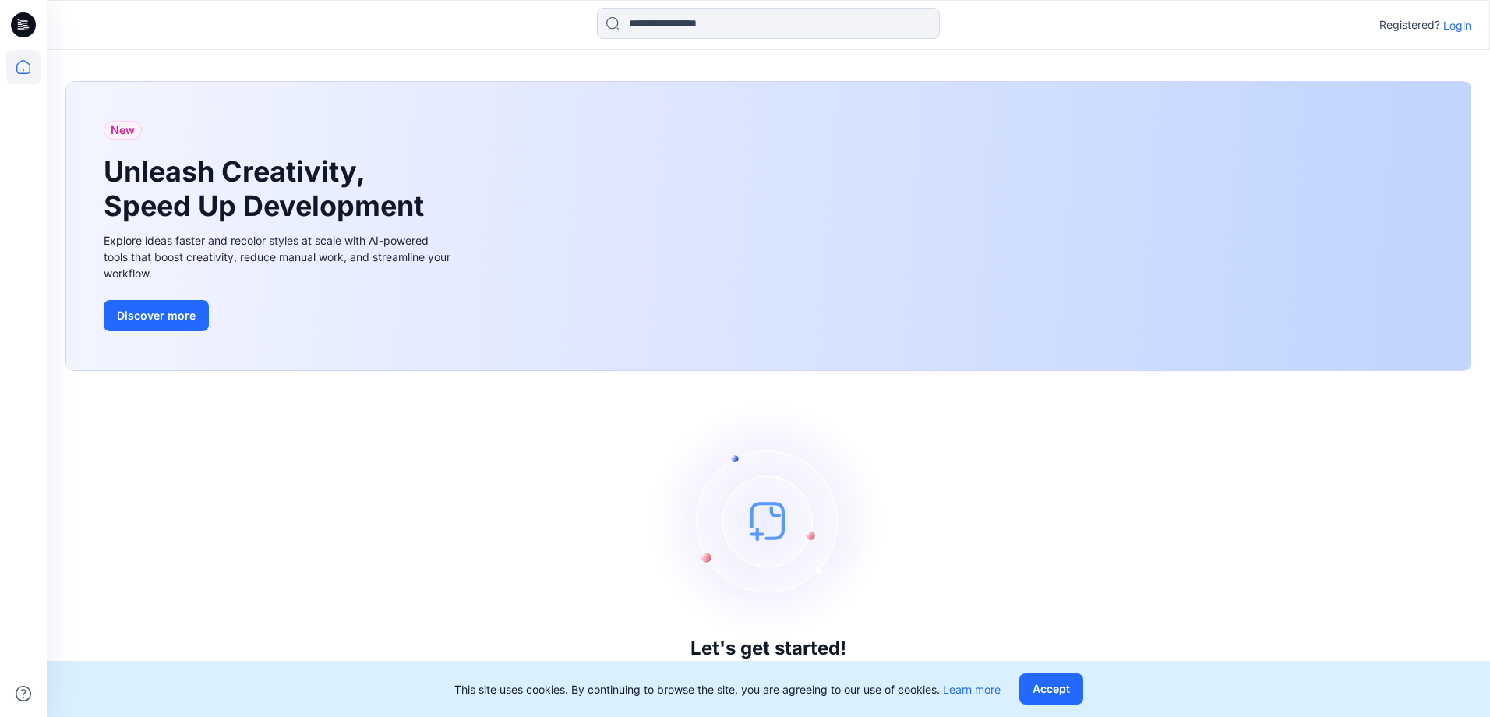
click at [1458, 25] on p "Login" at bounding box center [1457, 25] width 28 height 16
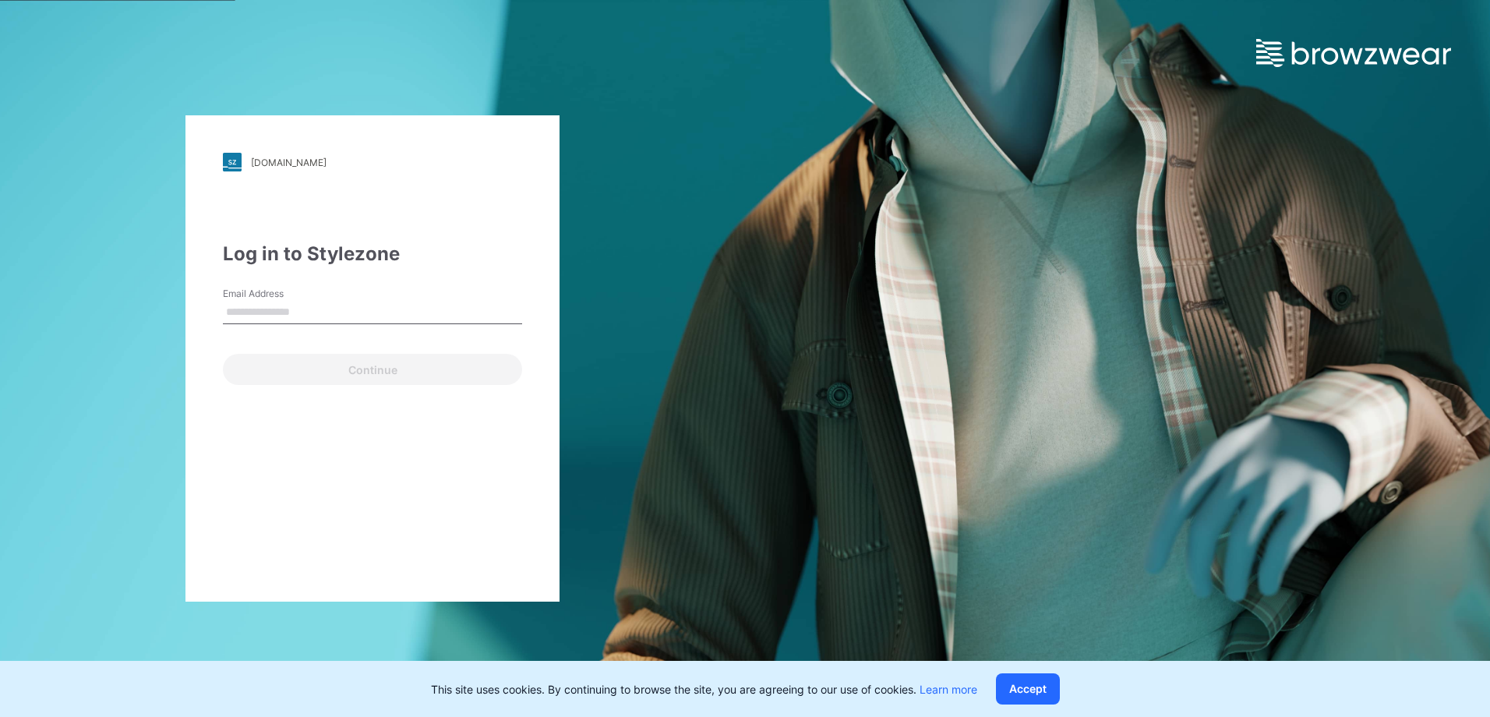
click at [372, 316] on input "Email Address" at bounding box center [372, 312] width 299 height 23
type input "**********"
drag, startPoint x: 378, startPoint y: 312, endPoint x: 37, endPoint y: 296, distance: 341.7
click at [37, 296] on div "**********" at bounding box center [372, 358] width 745 height 717
drag, startPoint x: 54, startPoint y: 317, endPoint x: 238, endPoint y: 321, distance: 183.9
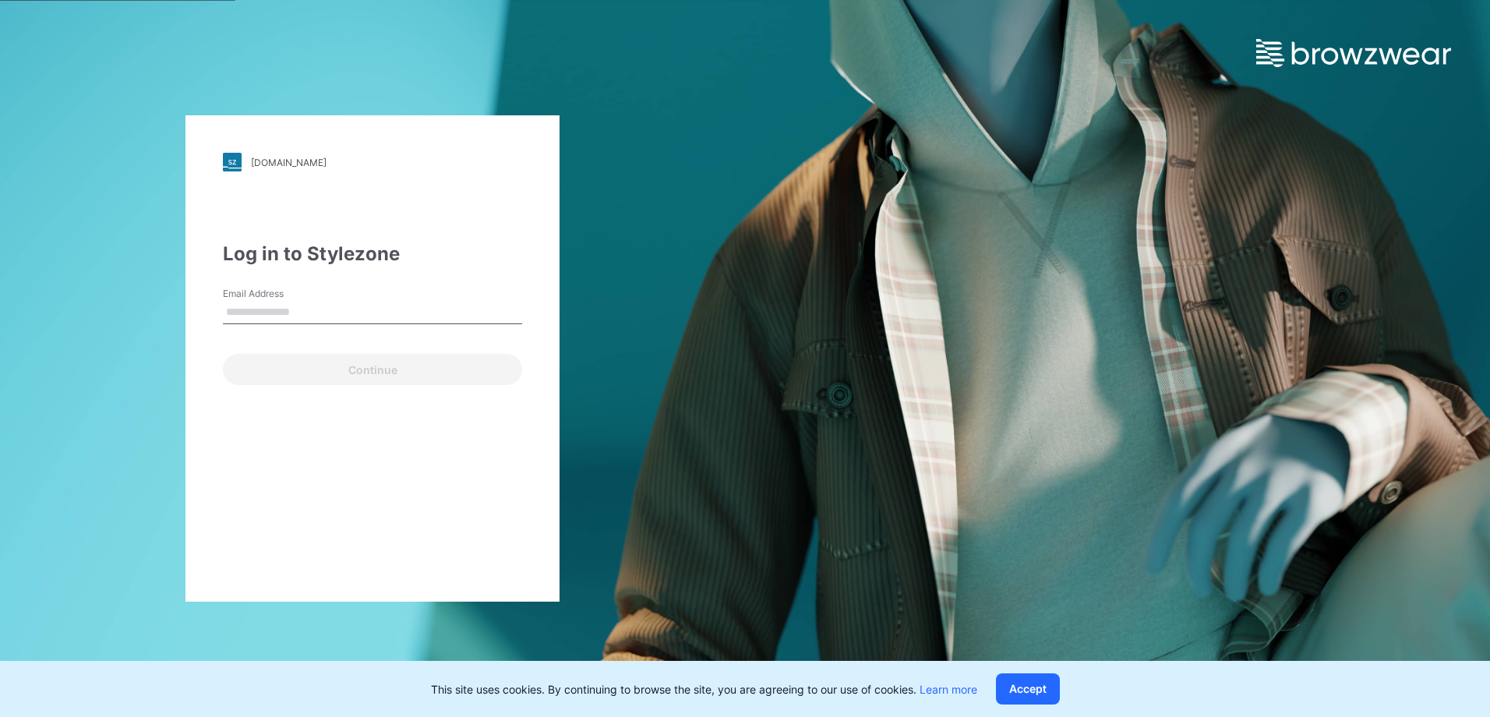
click at [72, 320] on div "[DOMAIN_NAME] Loading... Log in to Stylezone Email Address Continue" at bounding box center [372, 358] width 745 height 717
click at [321, 315] on input "Email Address" at bounding box center [372, 312] width 299 height 23
type input "**********"
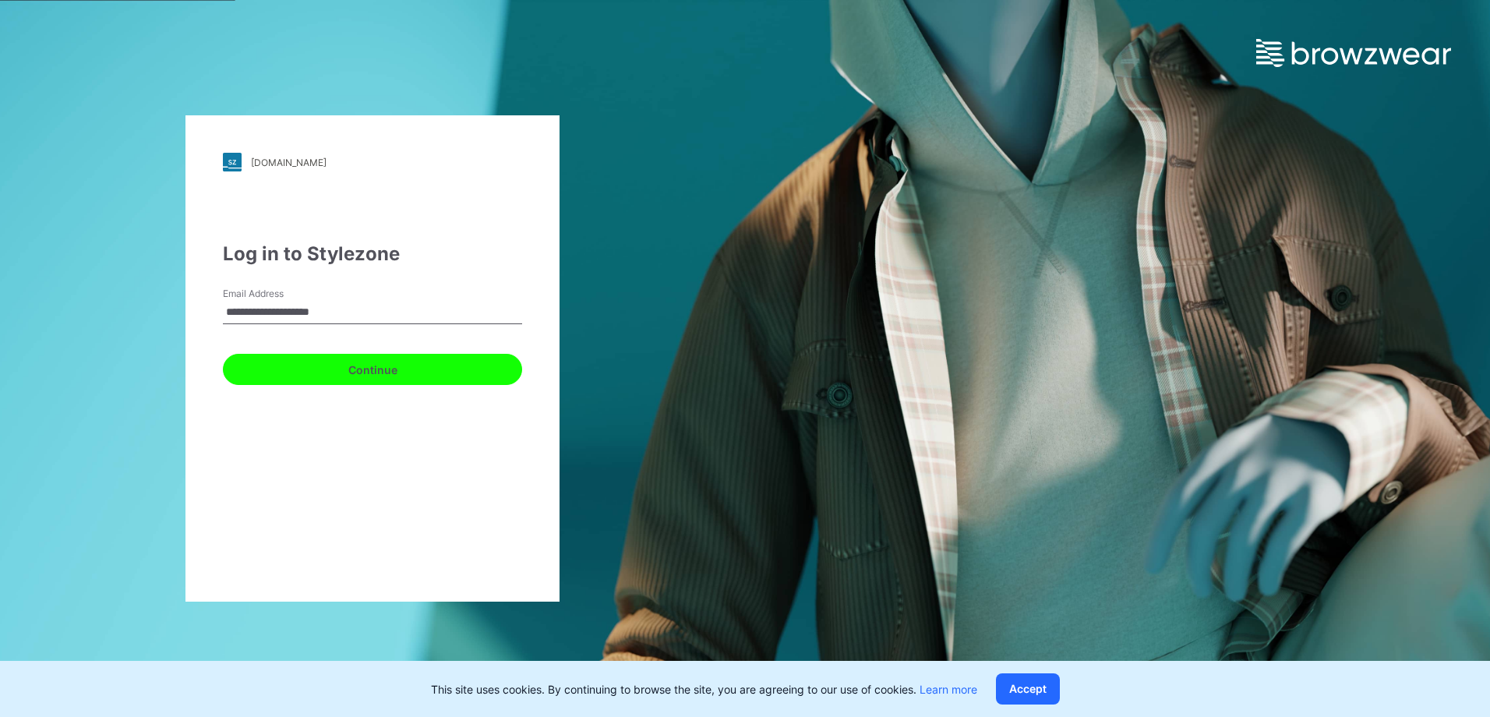
click at [251, 369] on button "Continue" at bounding box center [372, 369] width 299 height 31
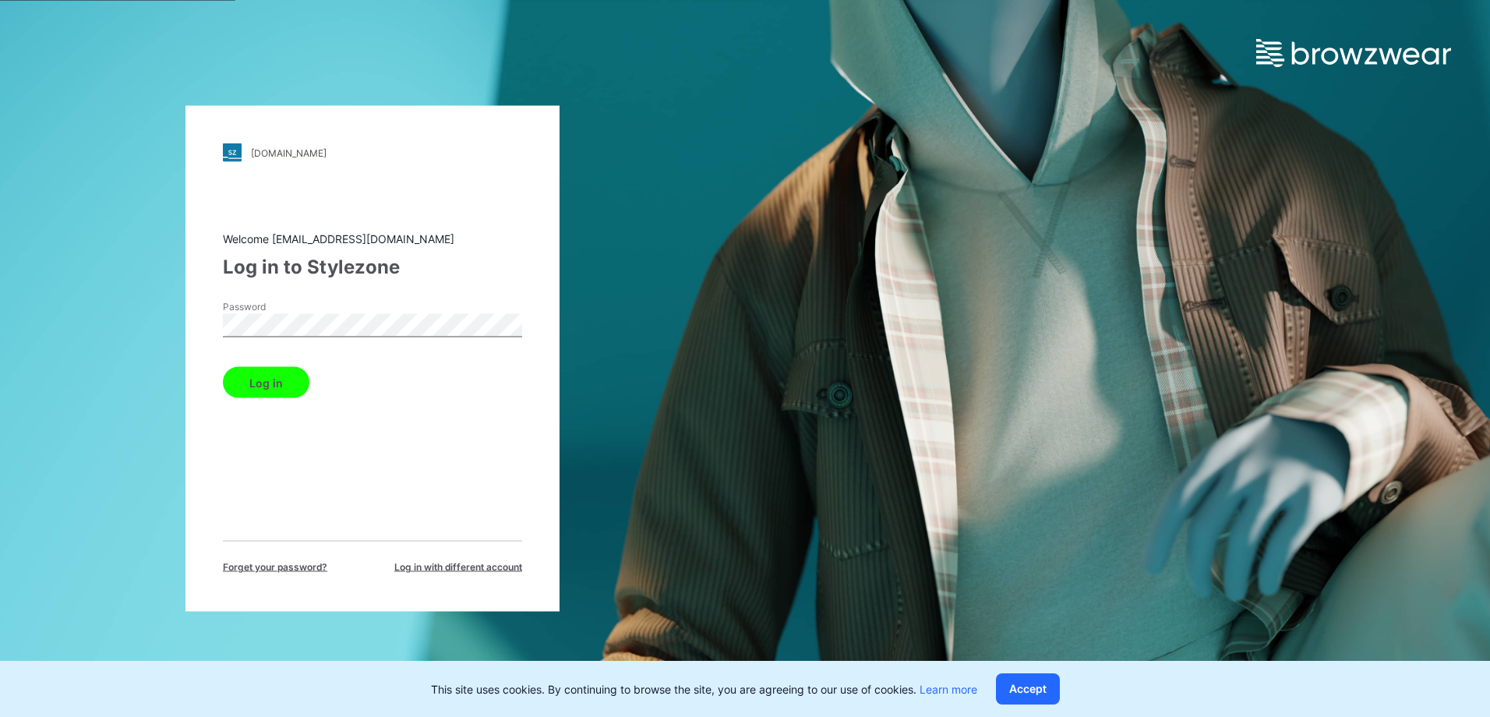
drag, startPoint x: 177, startPoint y: 401, endPoint x: 196, endPoint y: 397, distance: 19.9
click at [196, 397] on div "[DOMAIN_NAME] Loading... Welcome [EMAIL_ADDRESS][DOMAIN_NAME] Log in to Stylezo…" at bounding box center [372, 358] width 745 height 717
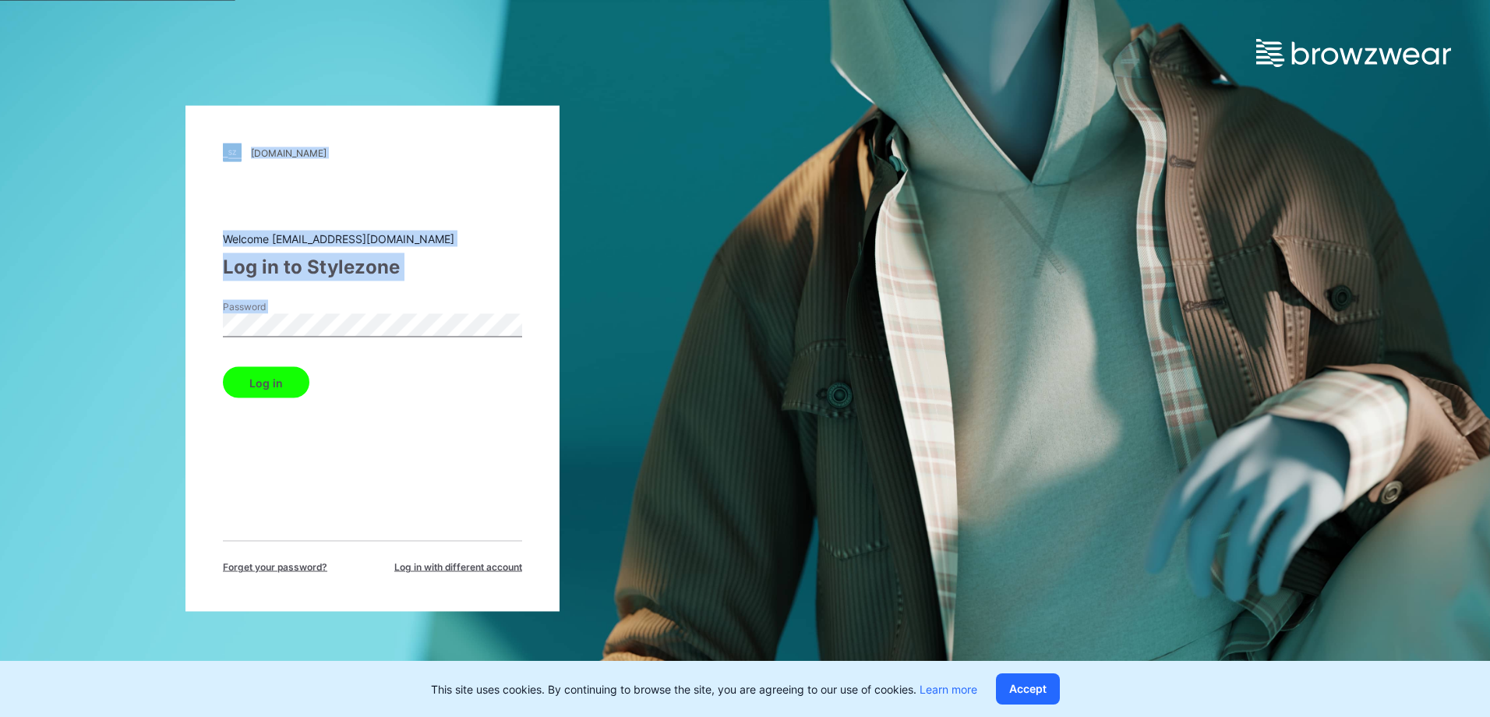
drag, startPoint x: 196, startPoint y: 397, endPoint x: 274, endPoint y: 376, distance: 80.0
click at [274, 376] on button "Log in" at bounding box center [266, 382] width 86 height 31
click at [275, 387] on div "Log in" at bounding box center [372, 379] width 299 height 37
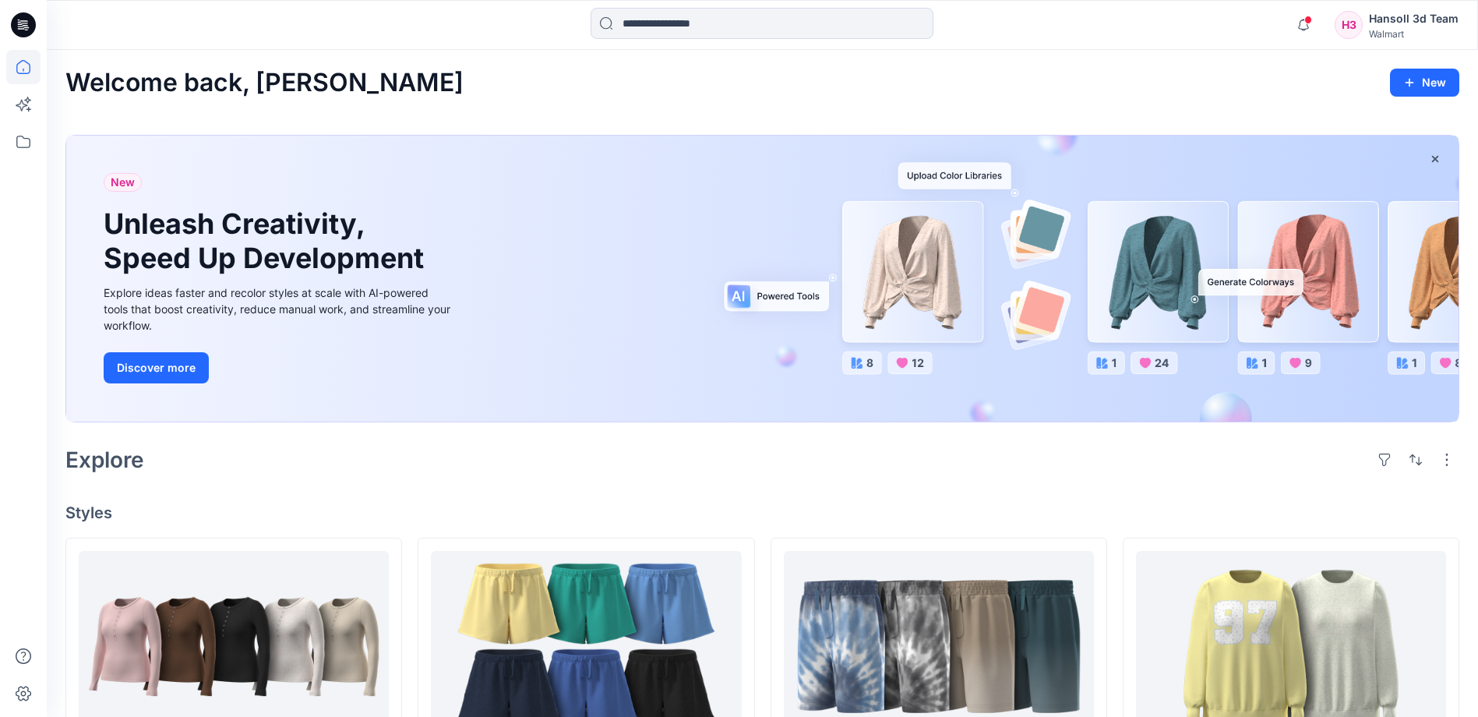
click at [555, 520] on h4 "Styles" at bounding box center [762, 512] width 1394 height 19
click at [1308, 26] on icon "button" at bounding box center [1304, 24] width 30 height 31
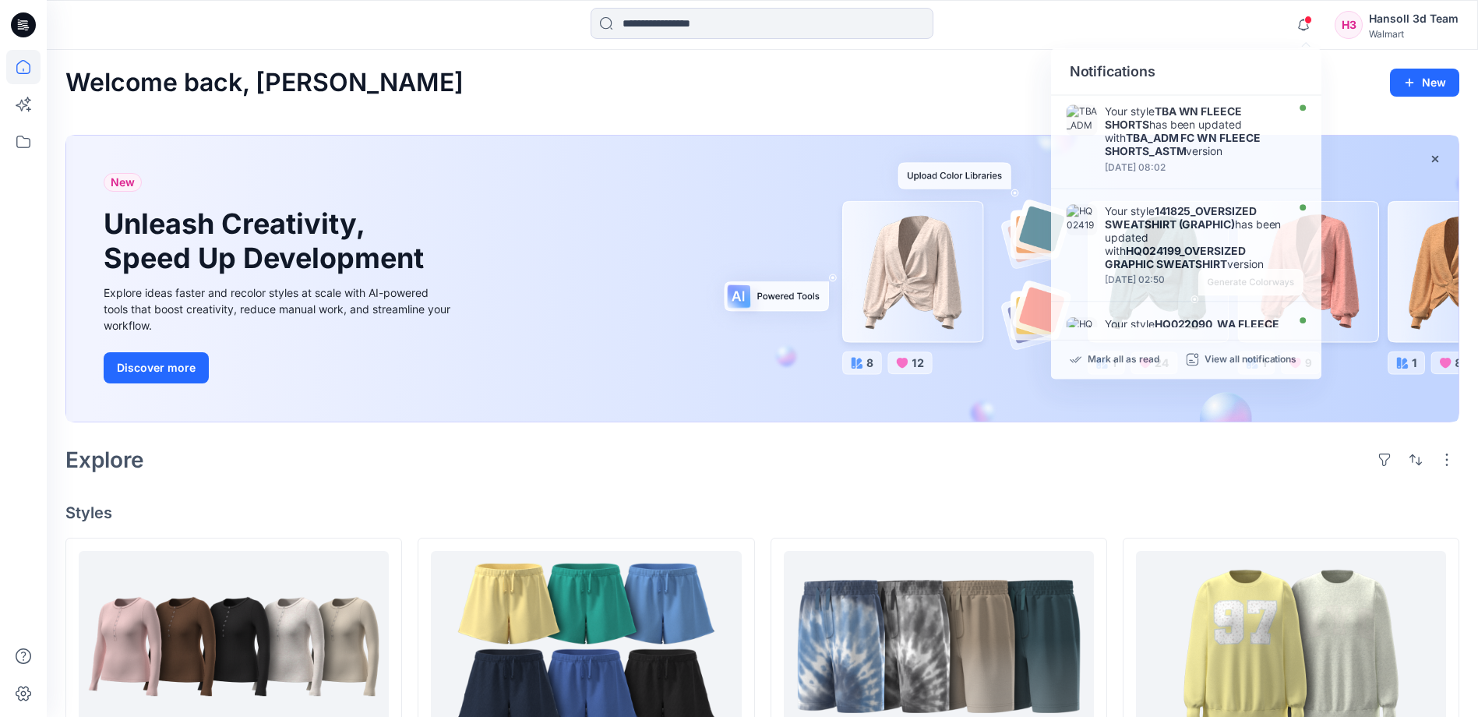
click at [1177, 30] on div "Notifications Your style TBA WN FLEECE SHORTS has been updated with TBA_ADM FC …" at bounding box center [762, 25] width 1431 height 34
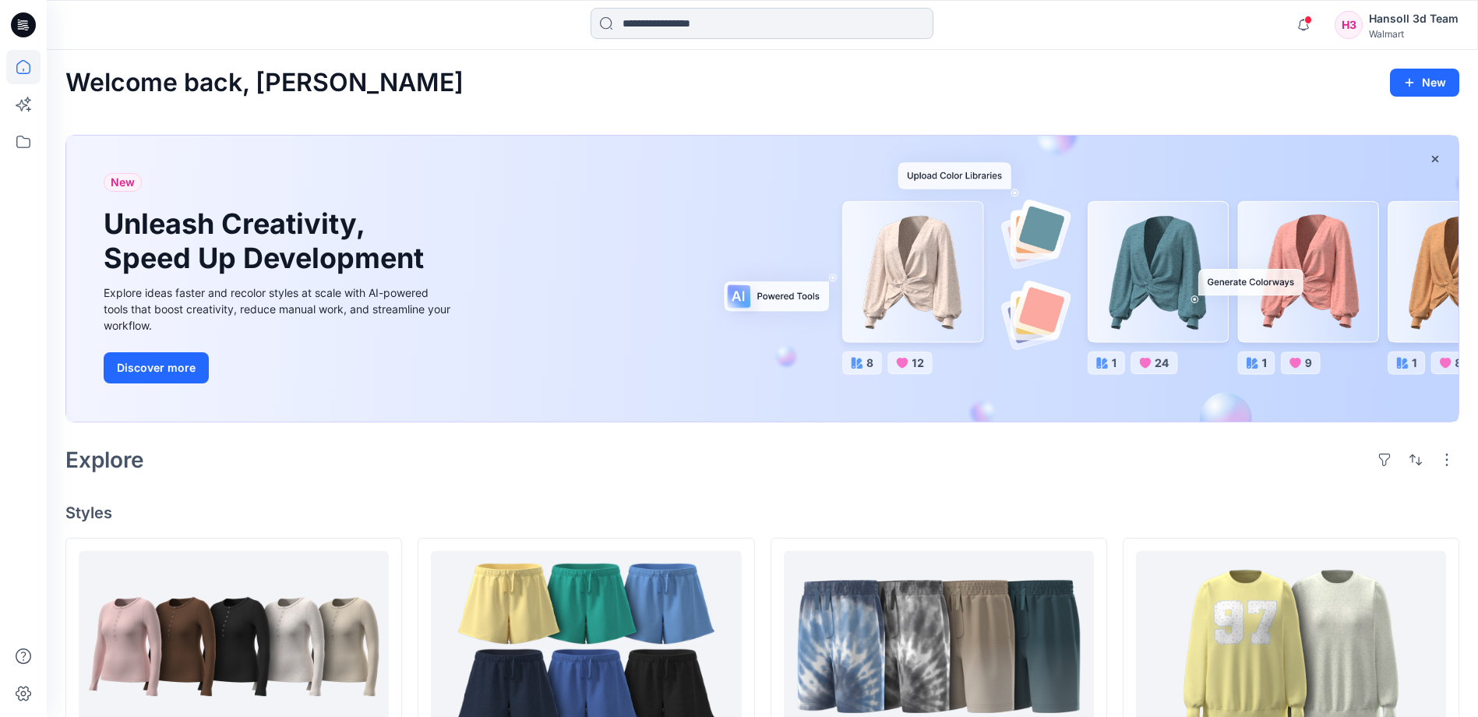
click at [797, 27] on input at bounding box center [762, 23] width 343 height 31
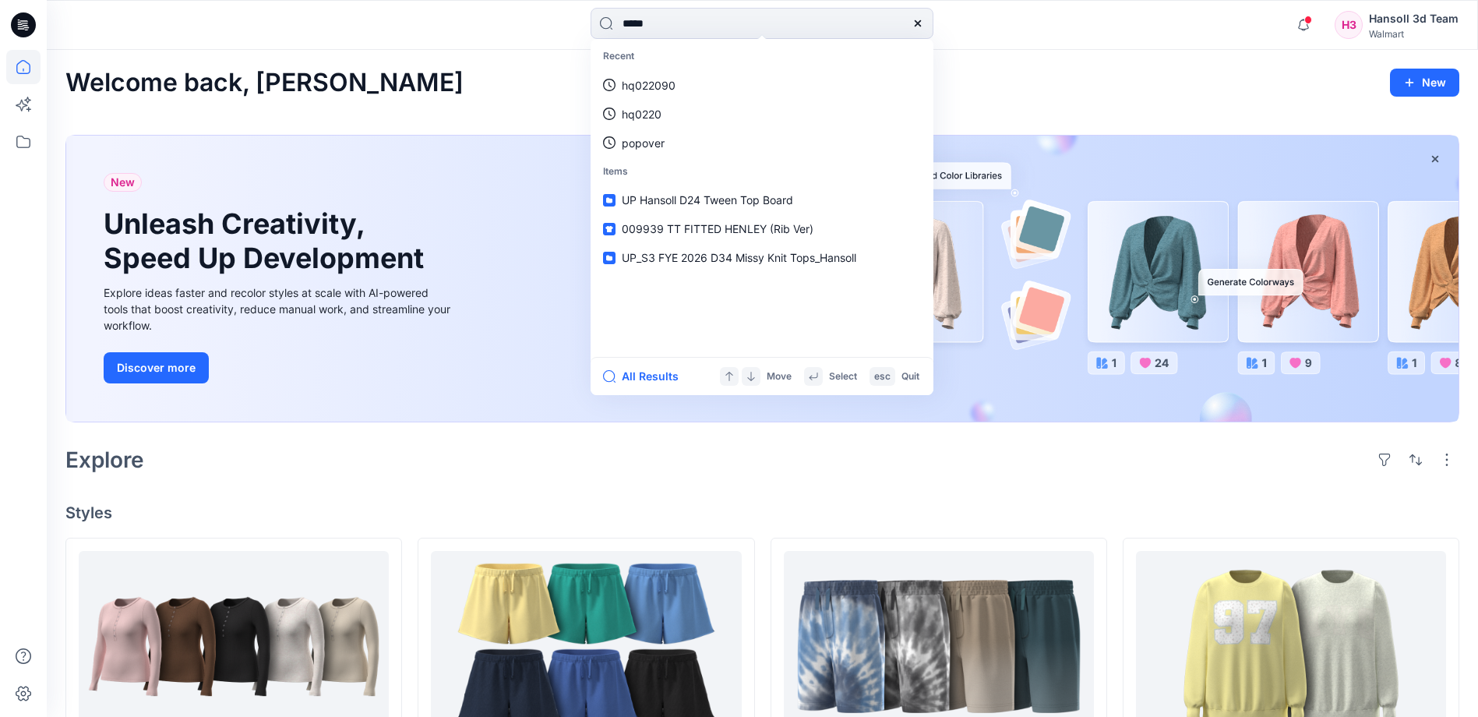
type input "******"
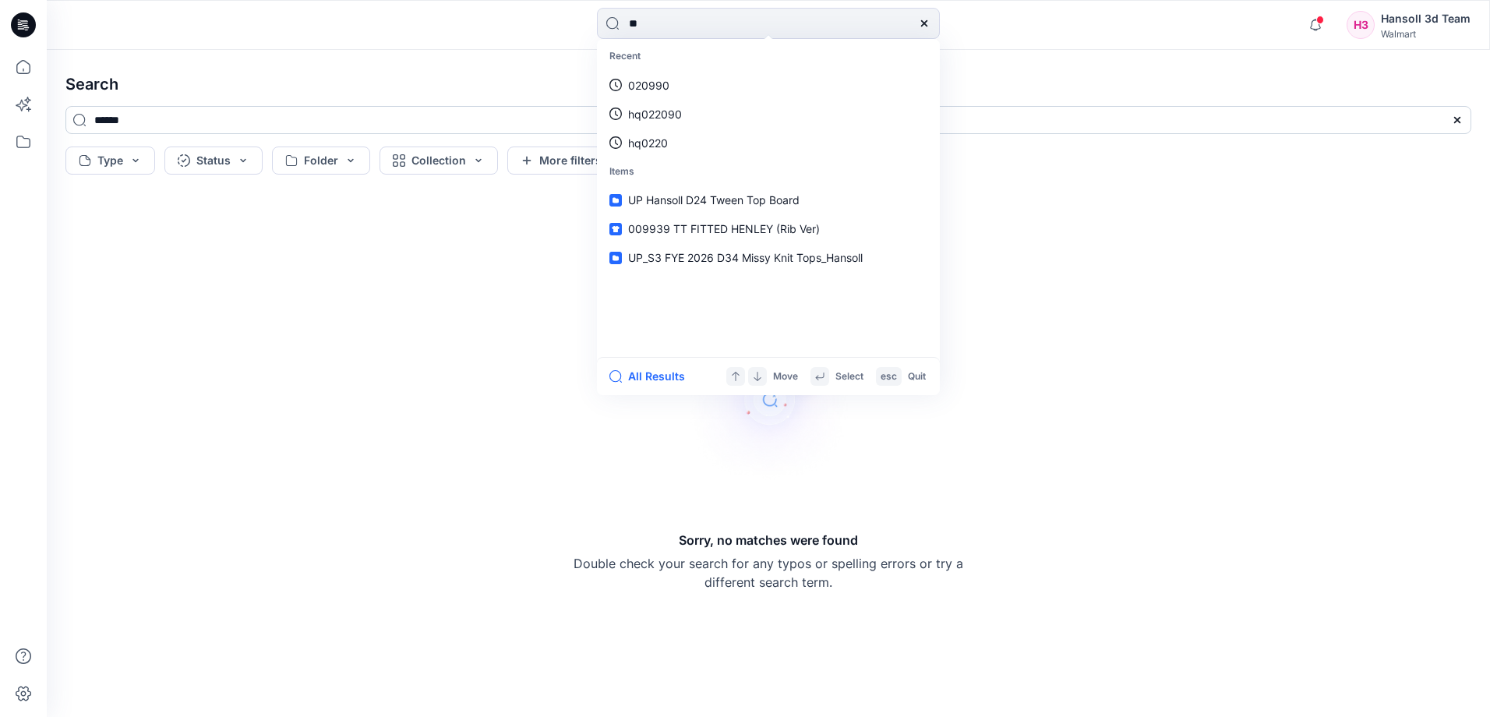
type input "*"
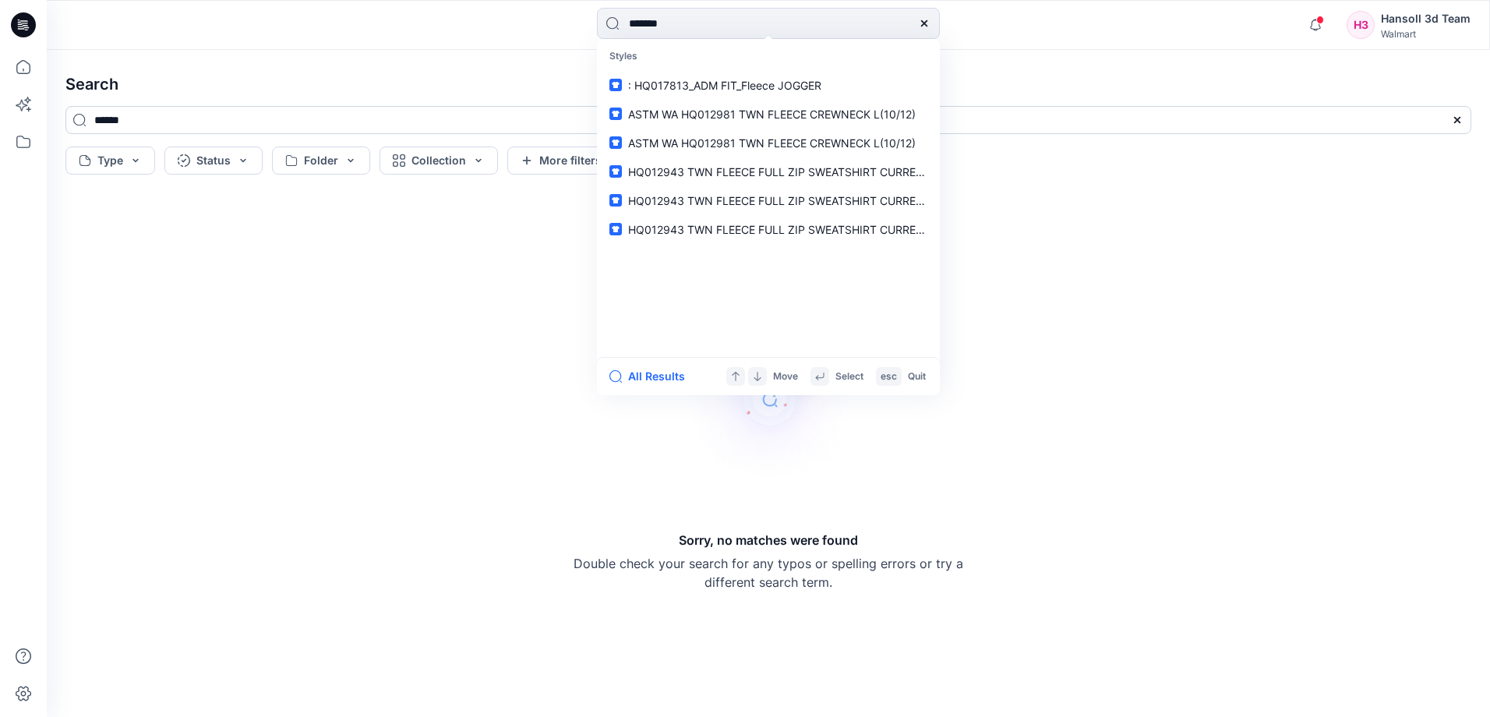
type input "********"
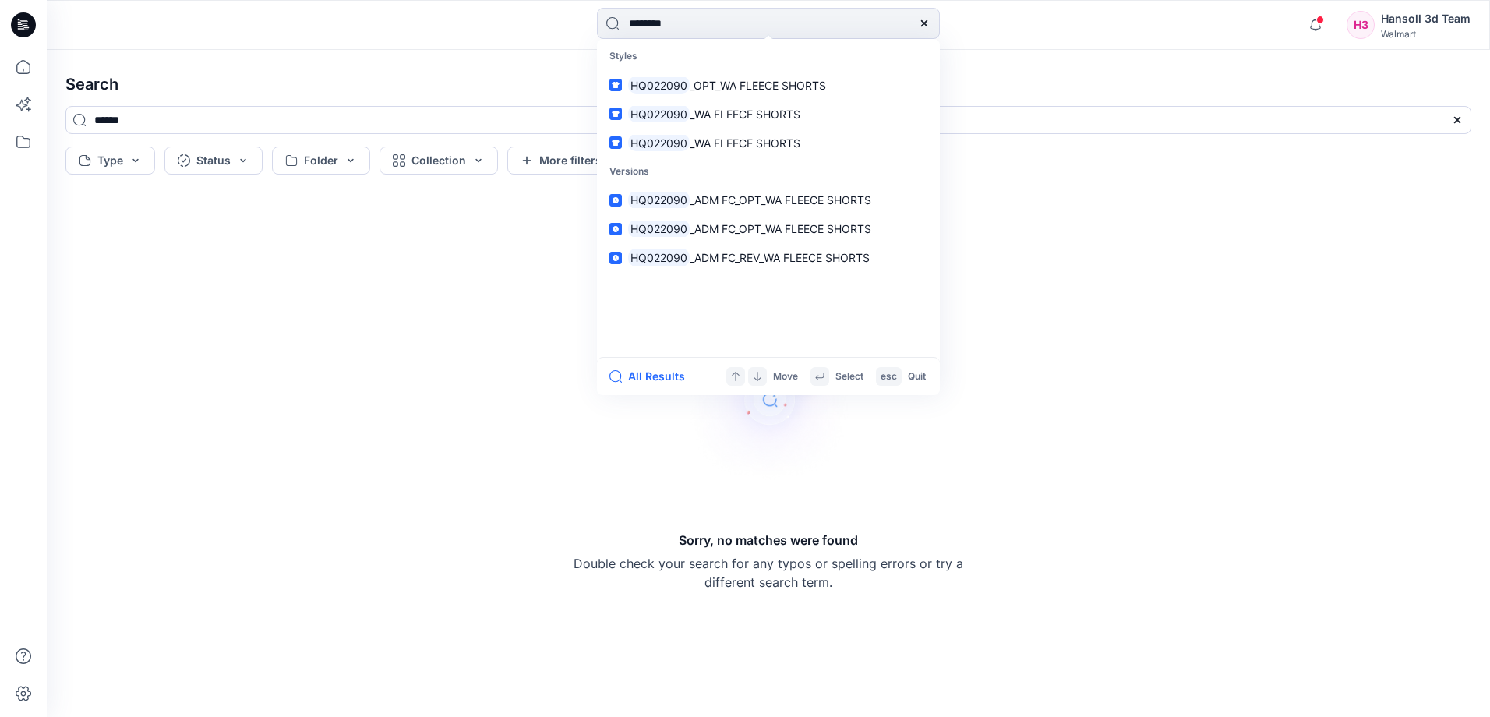
type input "********"
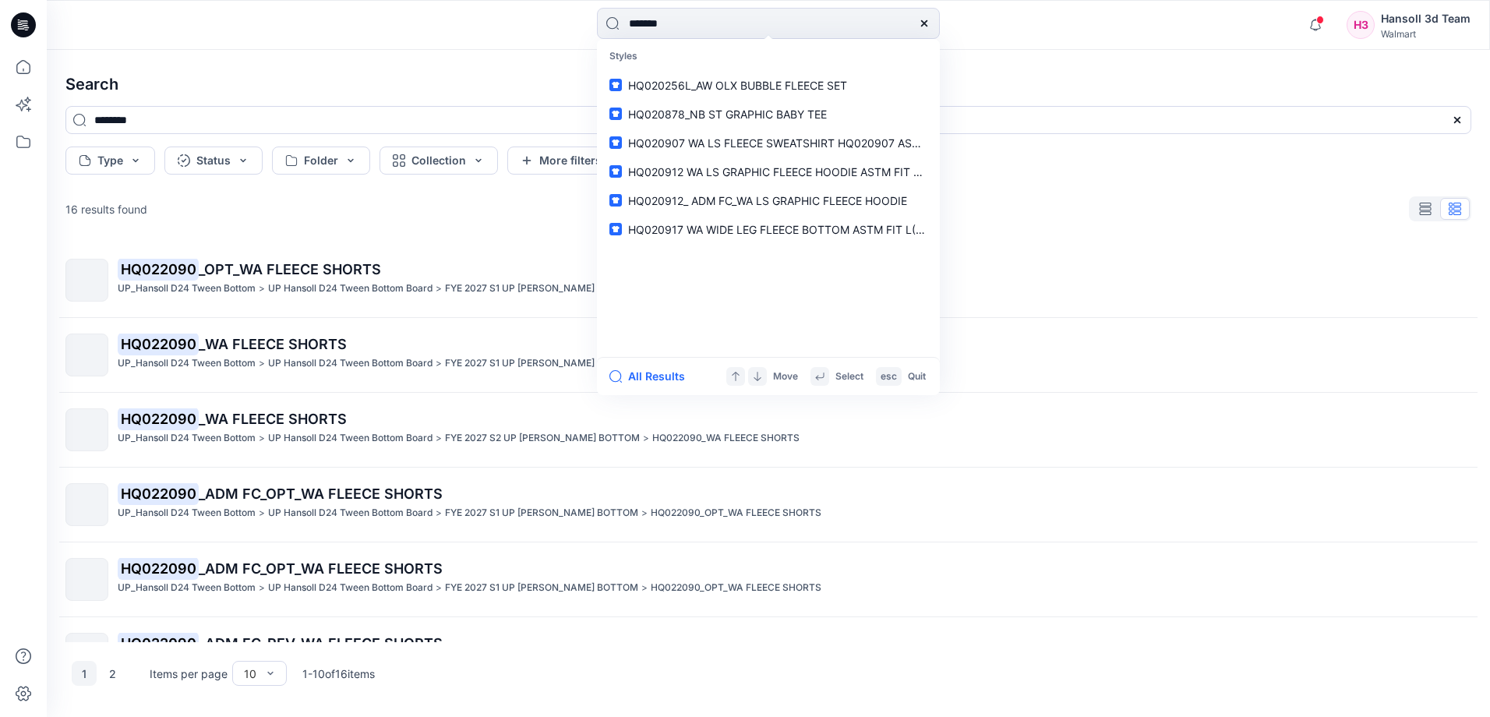
type input "********"
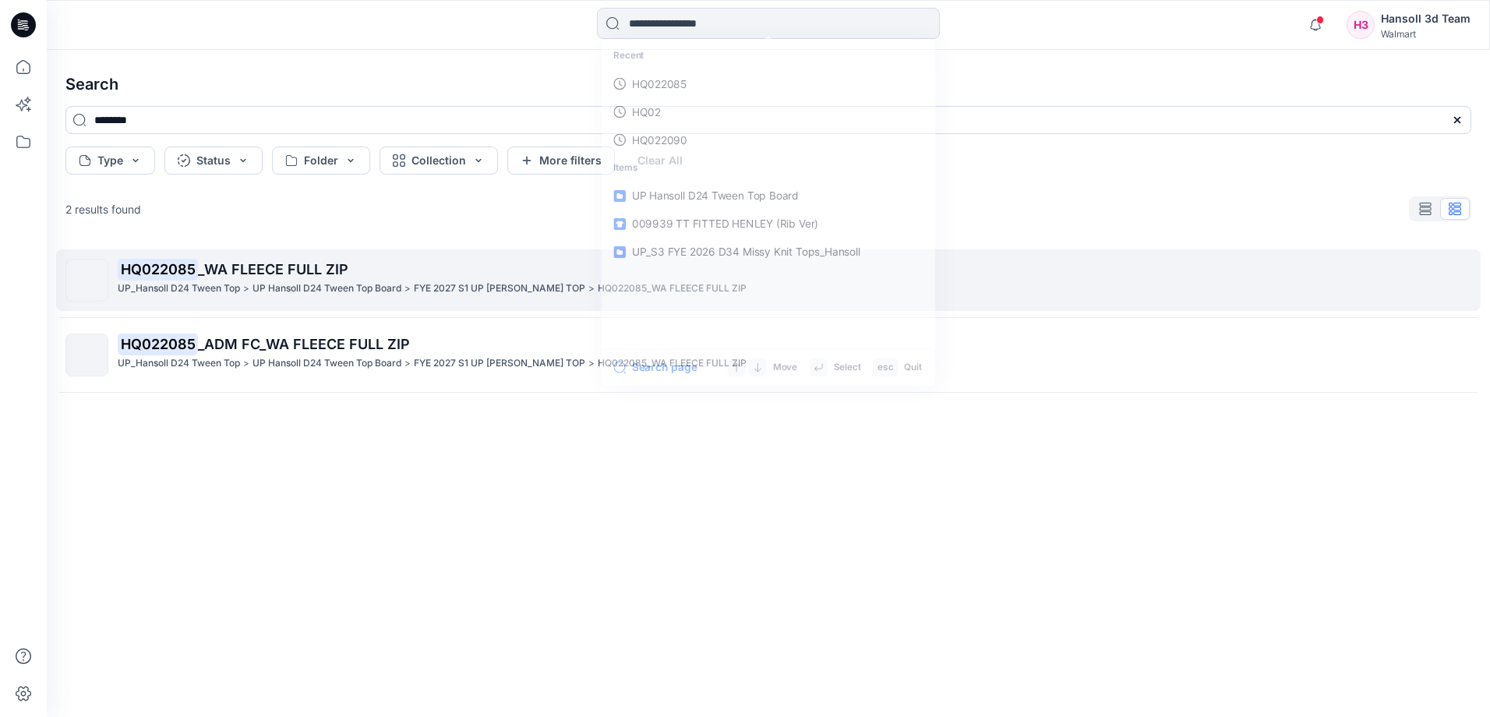
click at [282, 262] on span "_WA FLEECE FULL ZIP" at bounding box center [273, 269] width 150 height 16
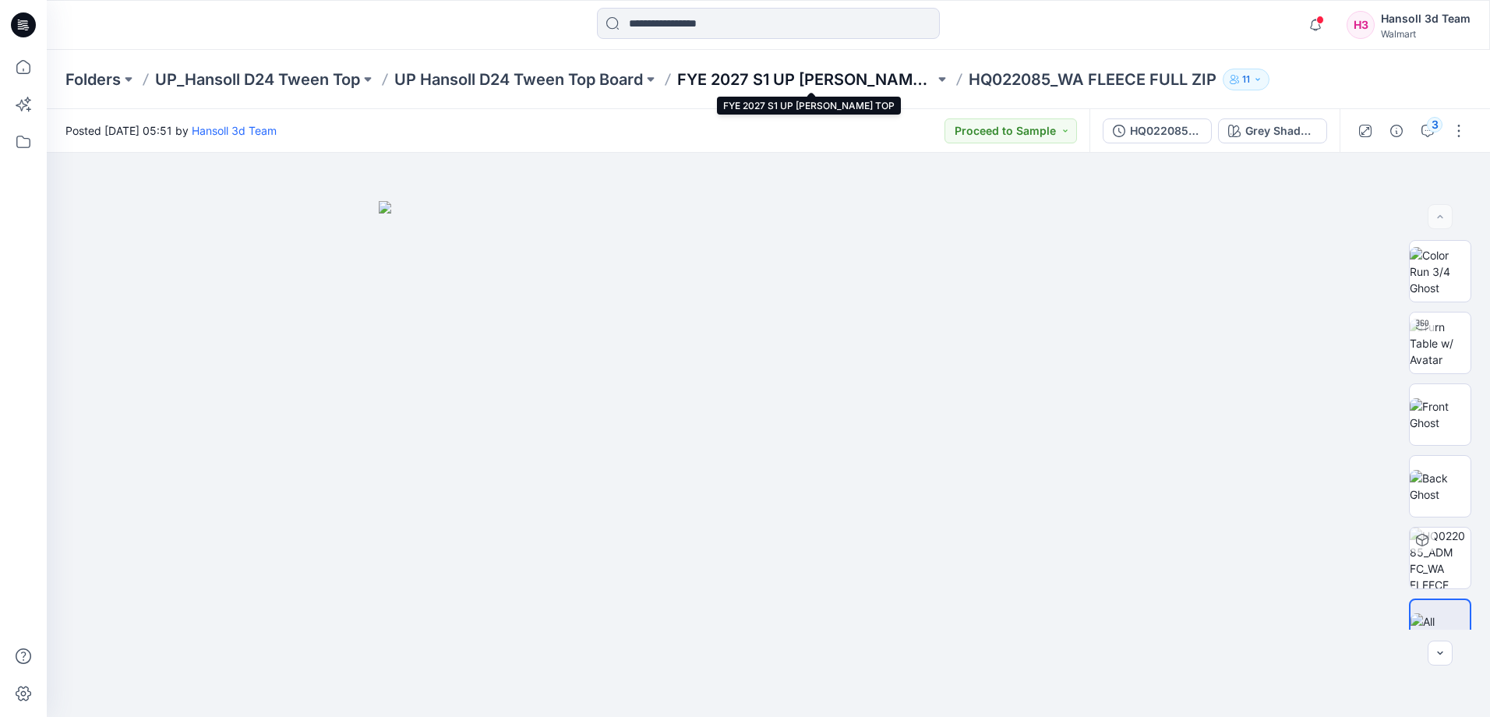
click at [882, 79] on p "FYE 2027 S1 UP [PERSON_NAME] TOP" at bounding box center [805, 80] width 257 height 22
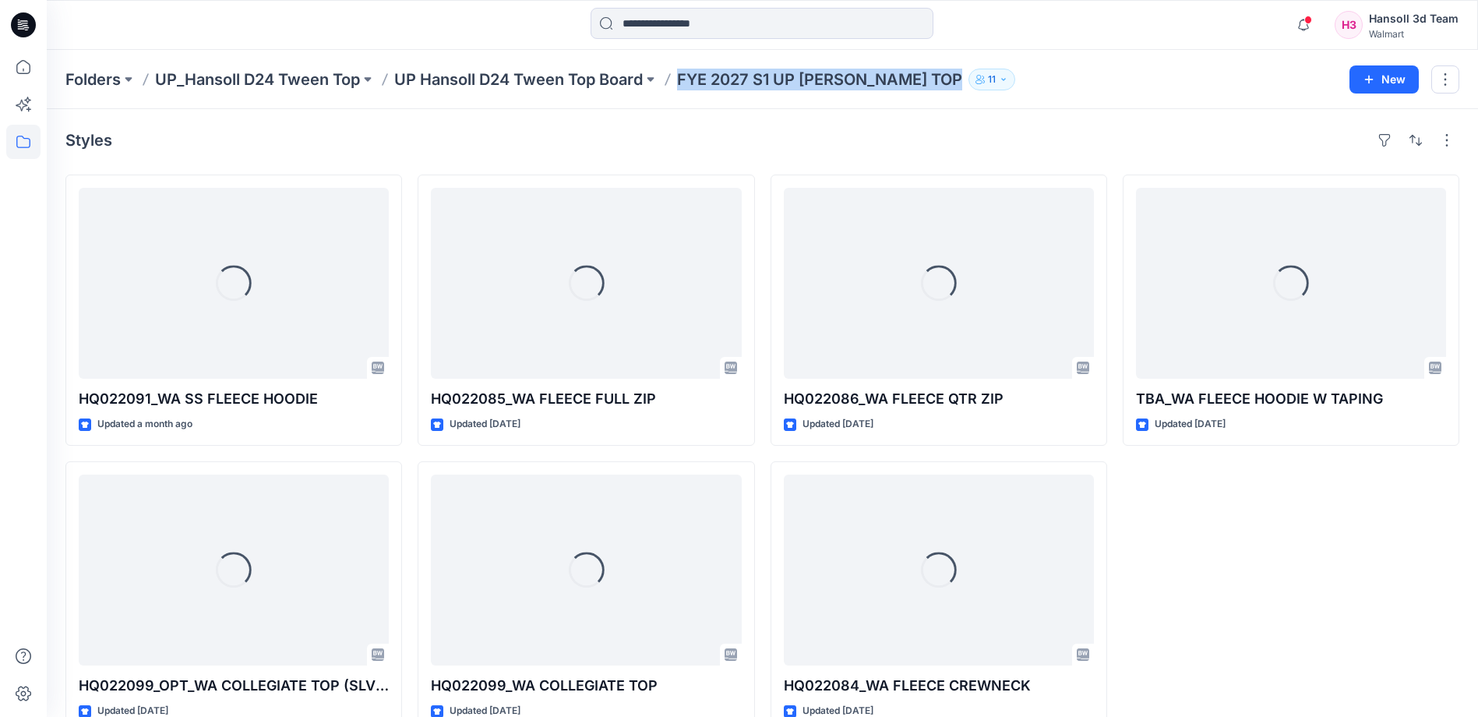
drag, startPoint x: 686, startPoint y: 79, endPoint x: 972, endPoint y: 83, distance: 286.0
click at [962, 83] on p "FYE 2027 S1 UP [PERSON_NAME] TOP" at bounding box center [819, 80] width 285 height 22
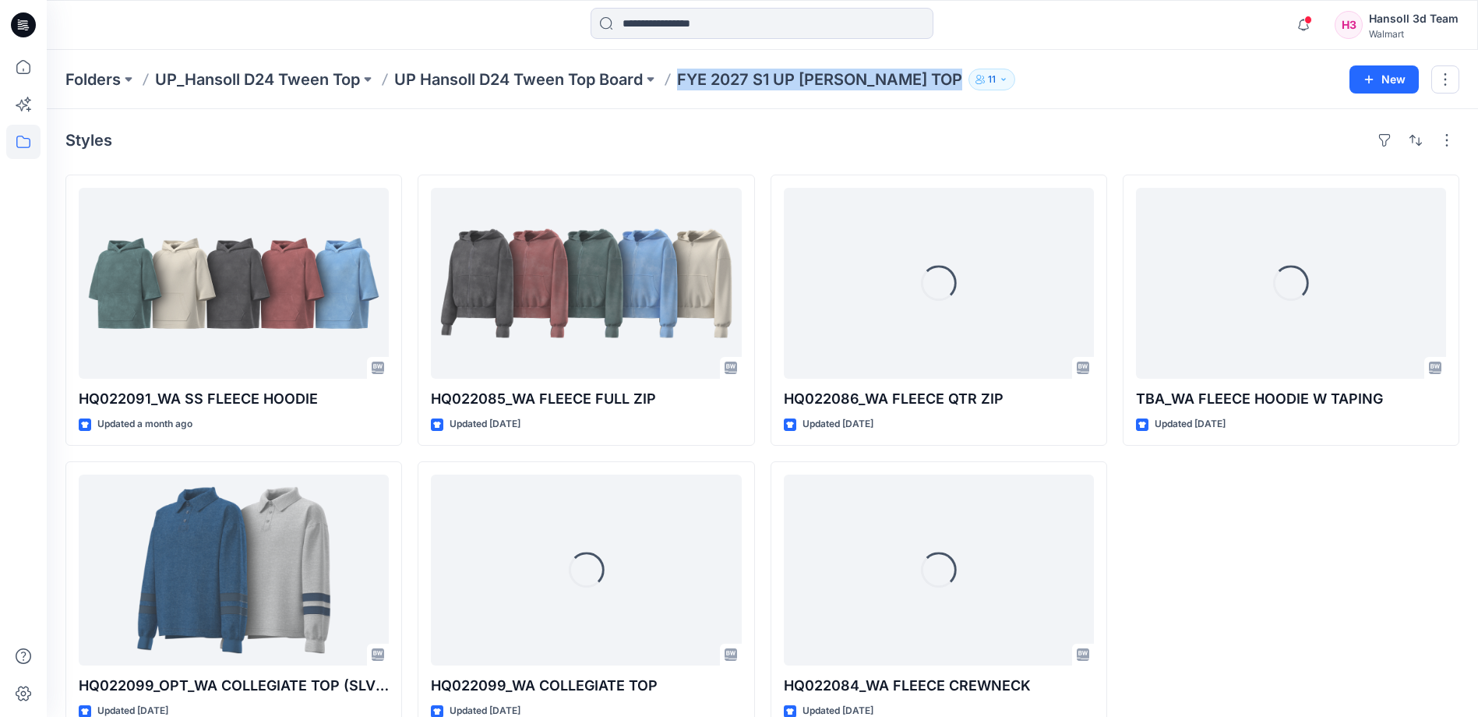
copy p "FYE 2027 S1 UP [PERSON_NAME] TOP"
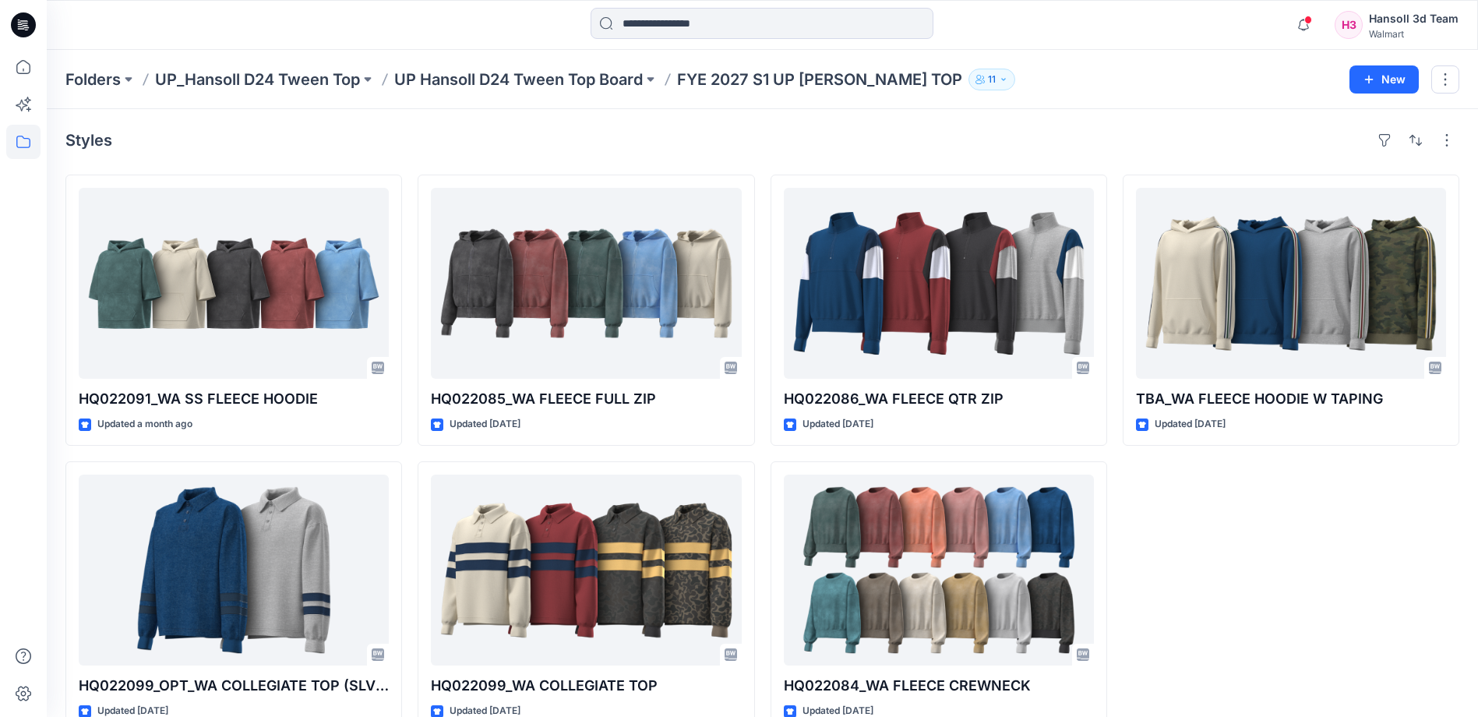
drag, startPoint x: 861, startPoint y: 139, endPoint x: 828, endPoint y: 145, distance: 33.2
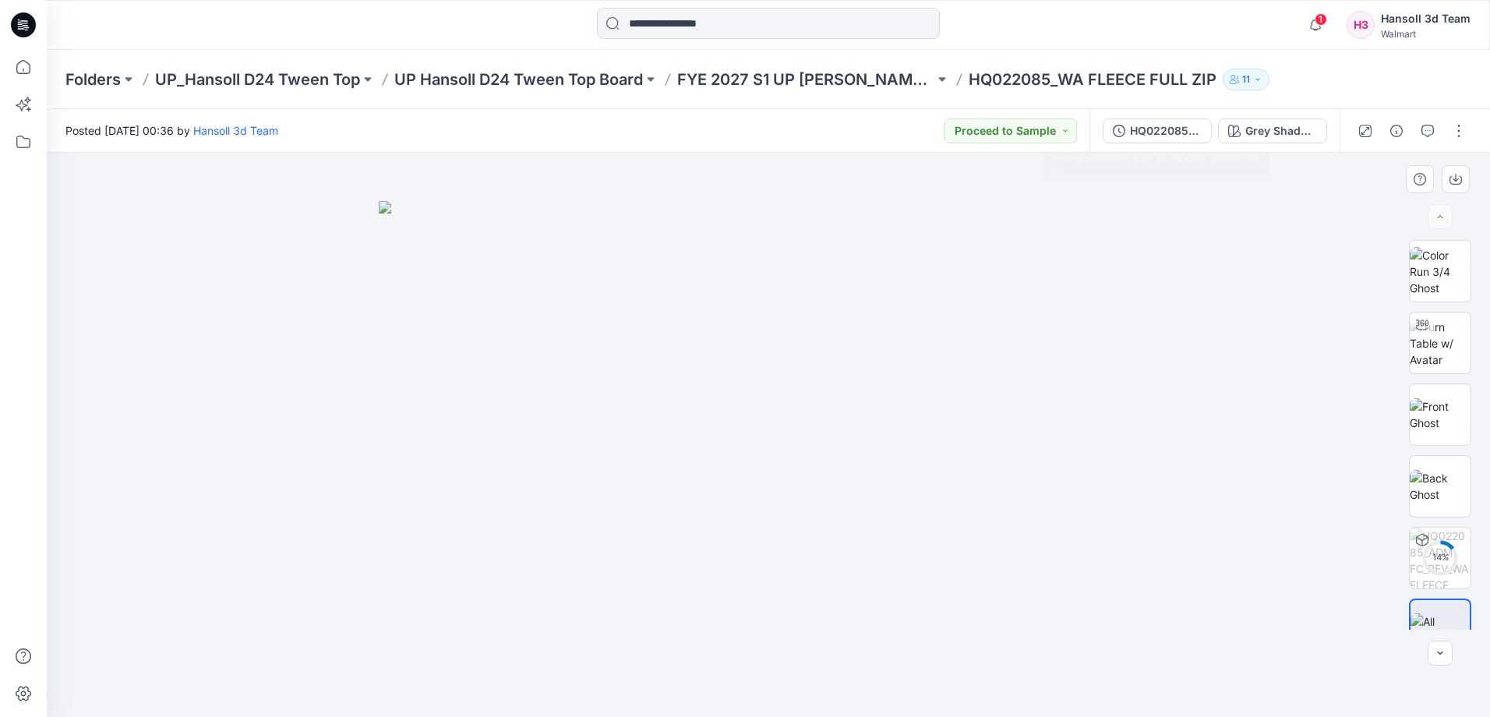
drag, startPoint x: 1144, startPoint y: 131, endPoint x: 1129, endPoint y: 164, distance: 35.9
click at [1144, 130] on div "HQ022085_ADM FC_REV_WA FLEECE FULL ZIP" at bounding box center [1166, 130] width 72 height 17
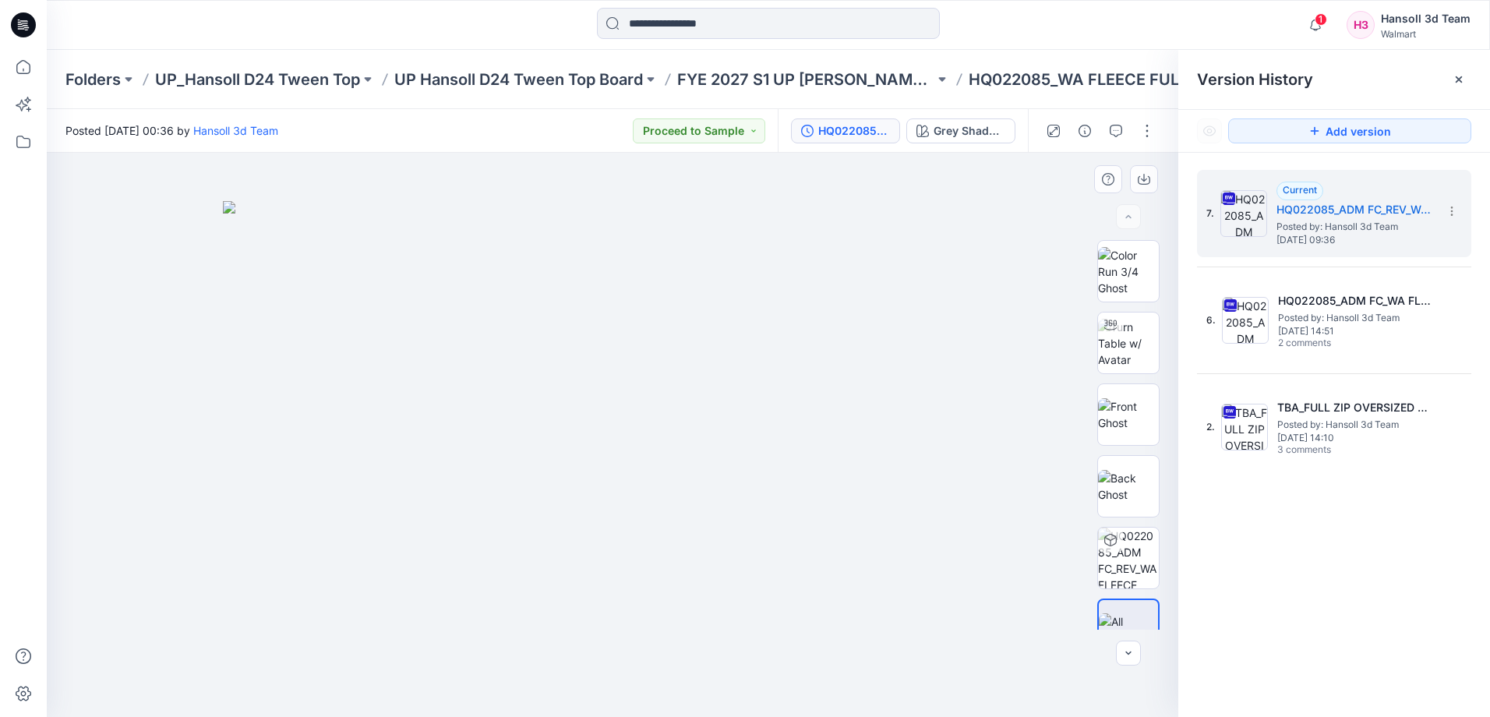
click at [153, 479] on div at bounding box center [612, 435] width 1131 height 564
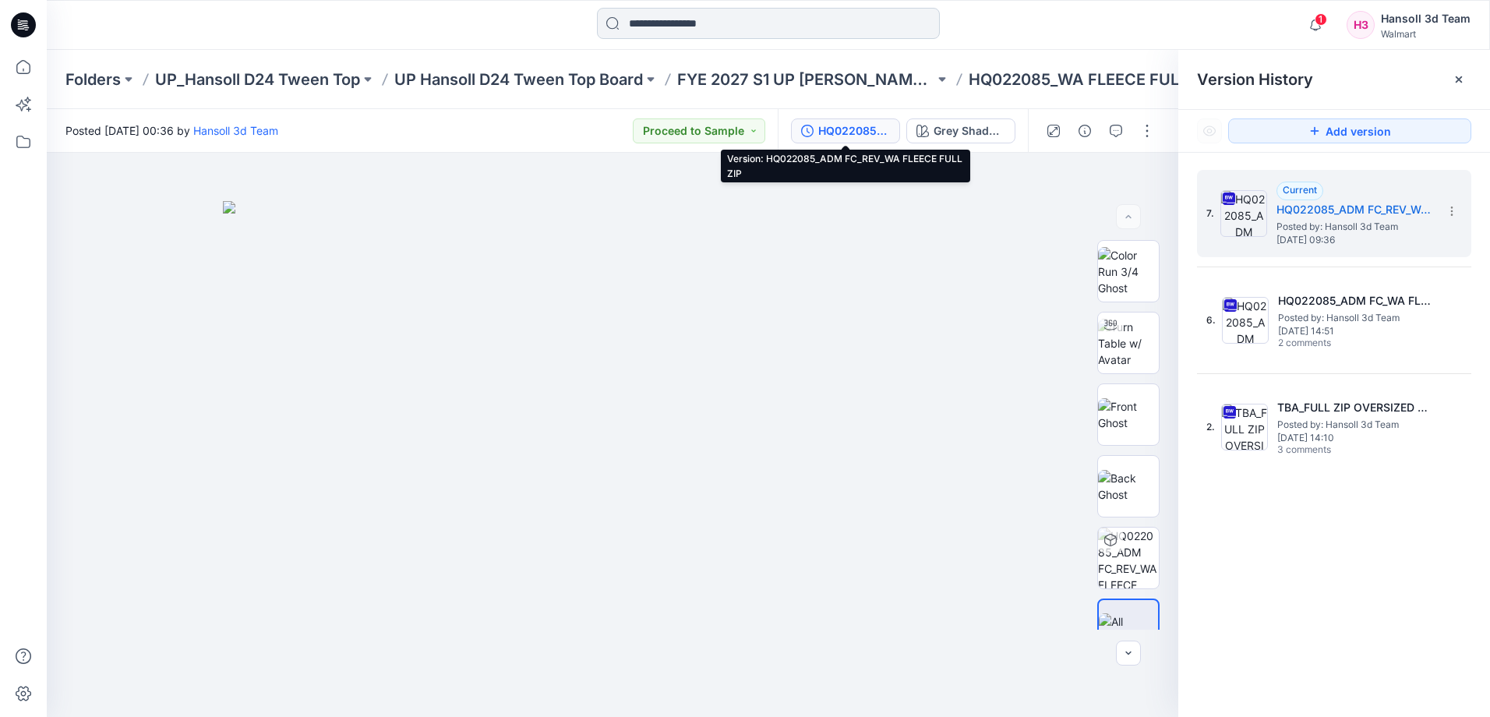
click at [769, 24] on input at bounding box center [768, 23] width 343 height 31
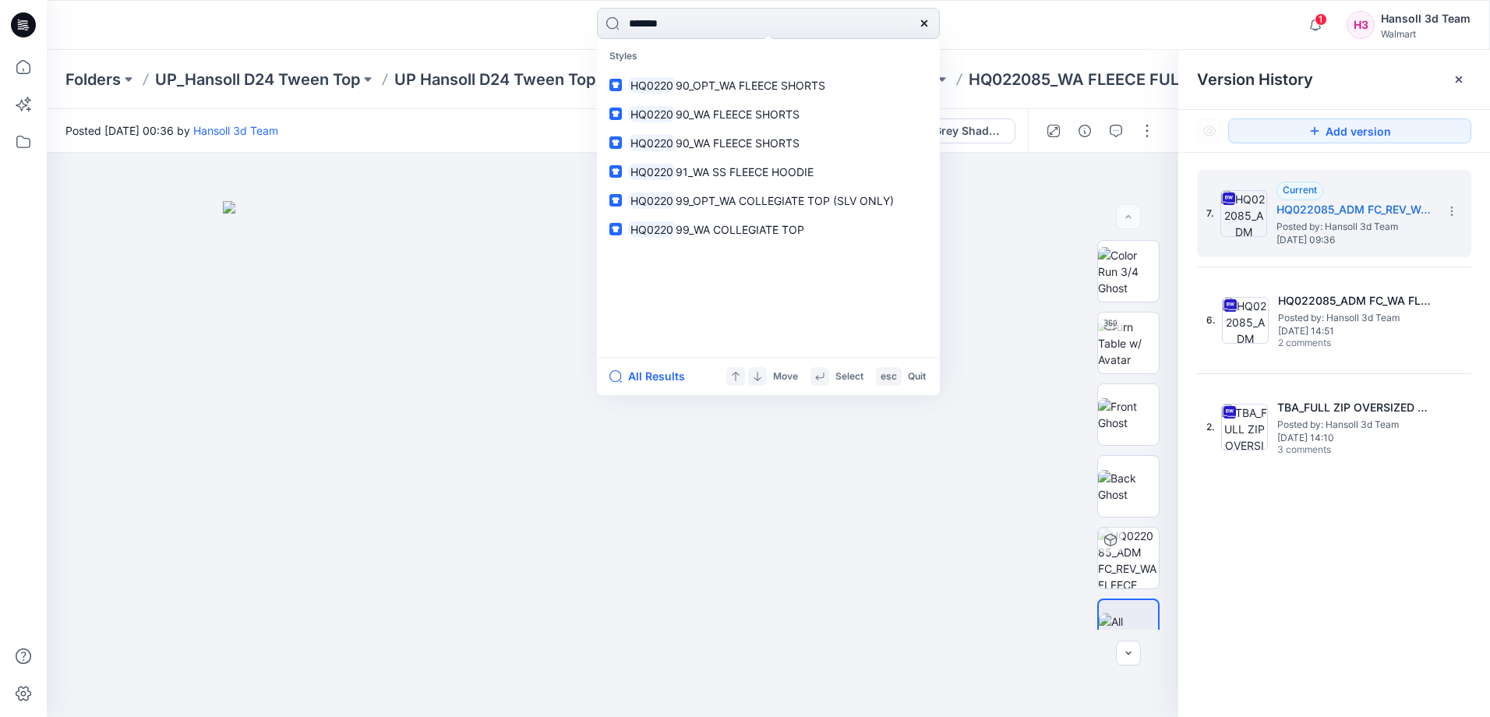
type input "********"
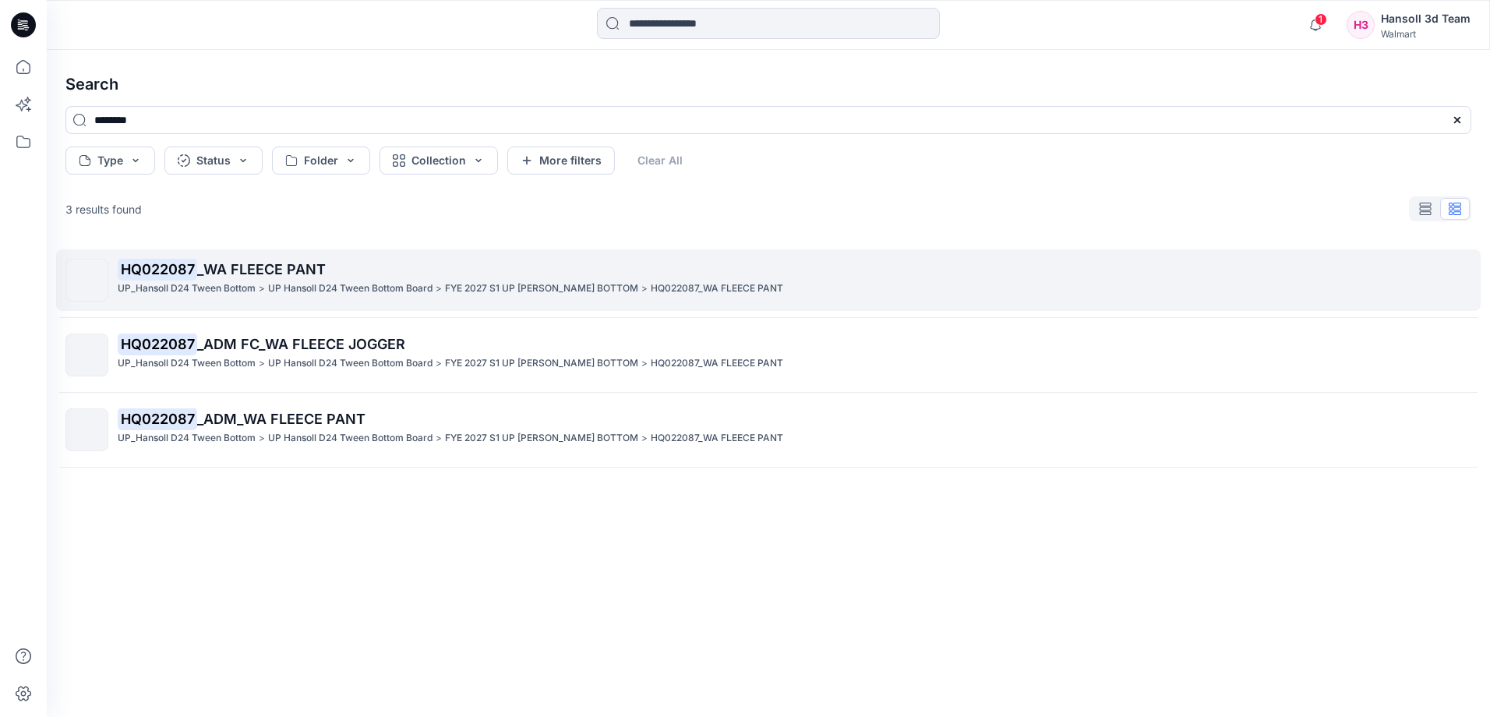
click at [507, 294] on p "FYE 2027 S1 UP [PERSON_NAME] BOTTOM" at bounding box center [541, 289] width 193 height 16
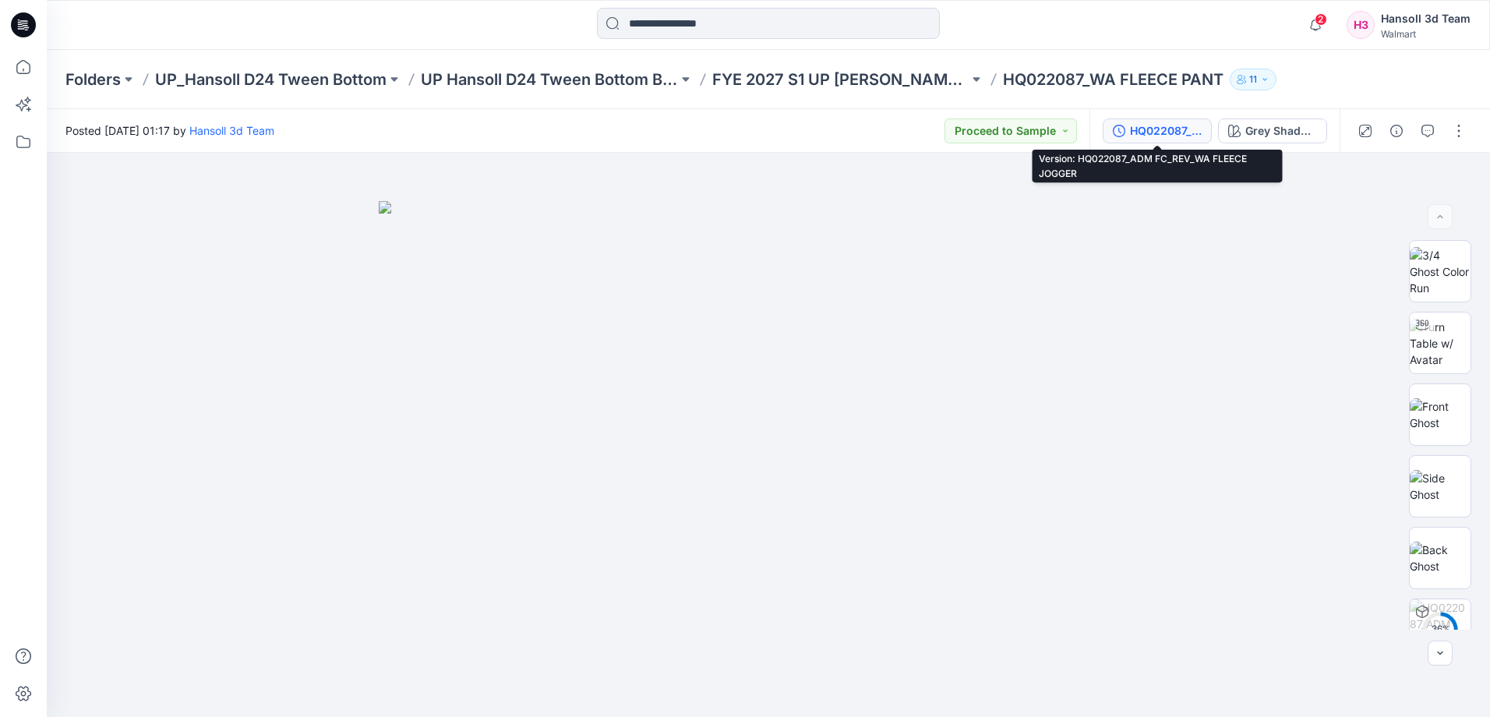
click at [1155, 128] on div "HQ022087_ADM FC_REV_WA FLEECE JOGGER" at bounding box center [1166, 130] width 72 height 17
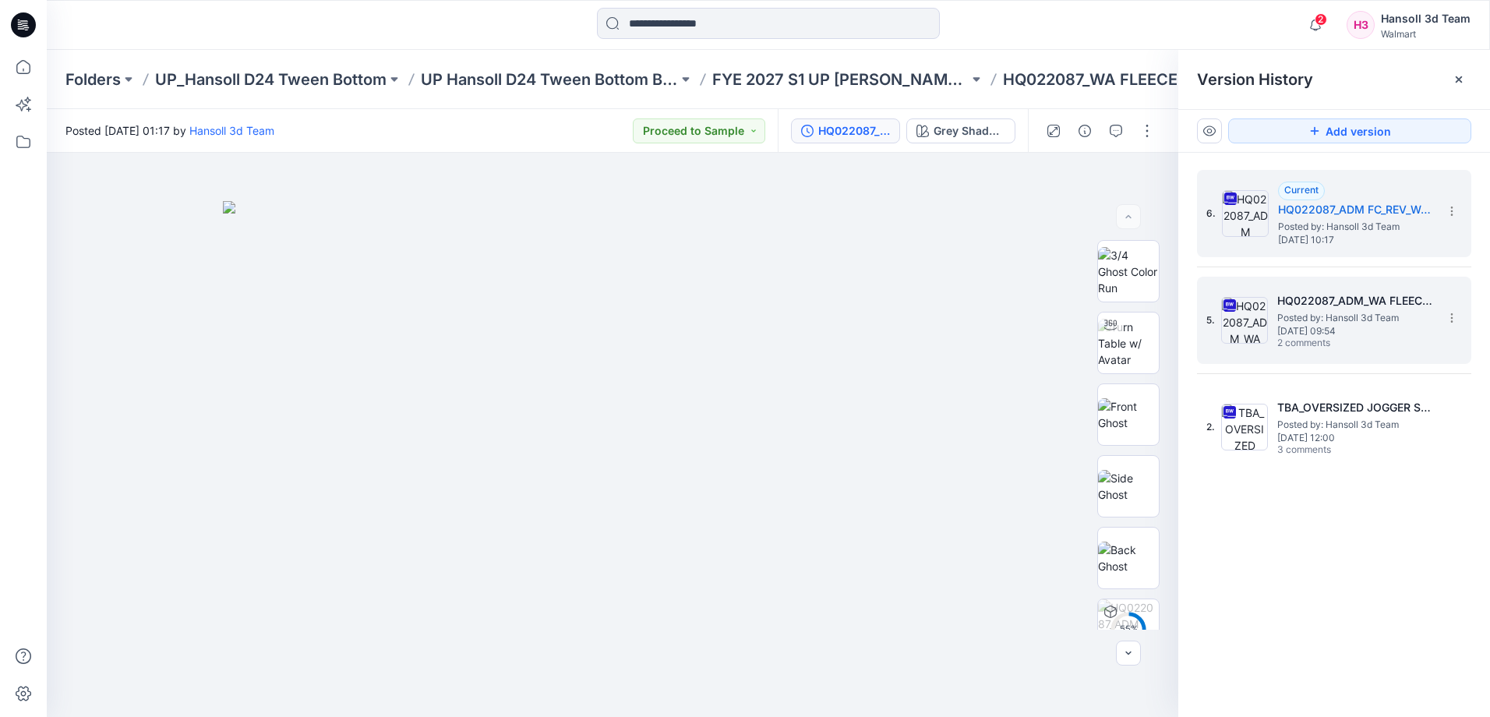
click at [1301, 298] on h5 "HQ022087_ADM_WA FLEECE PANT" at bounding box center [1355, 300] width 156 height 19
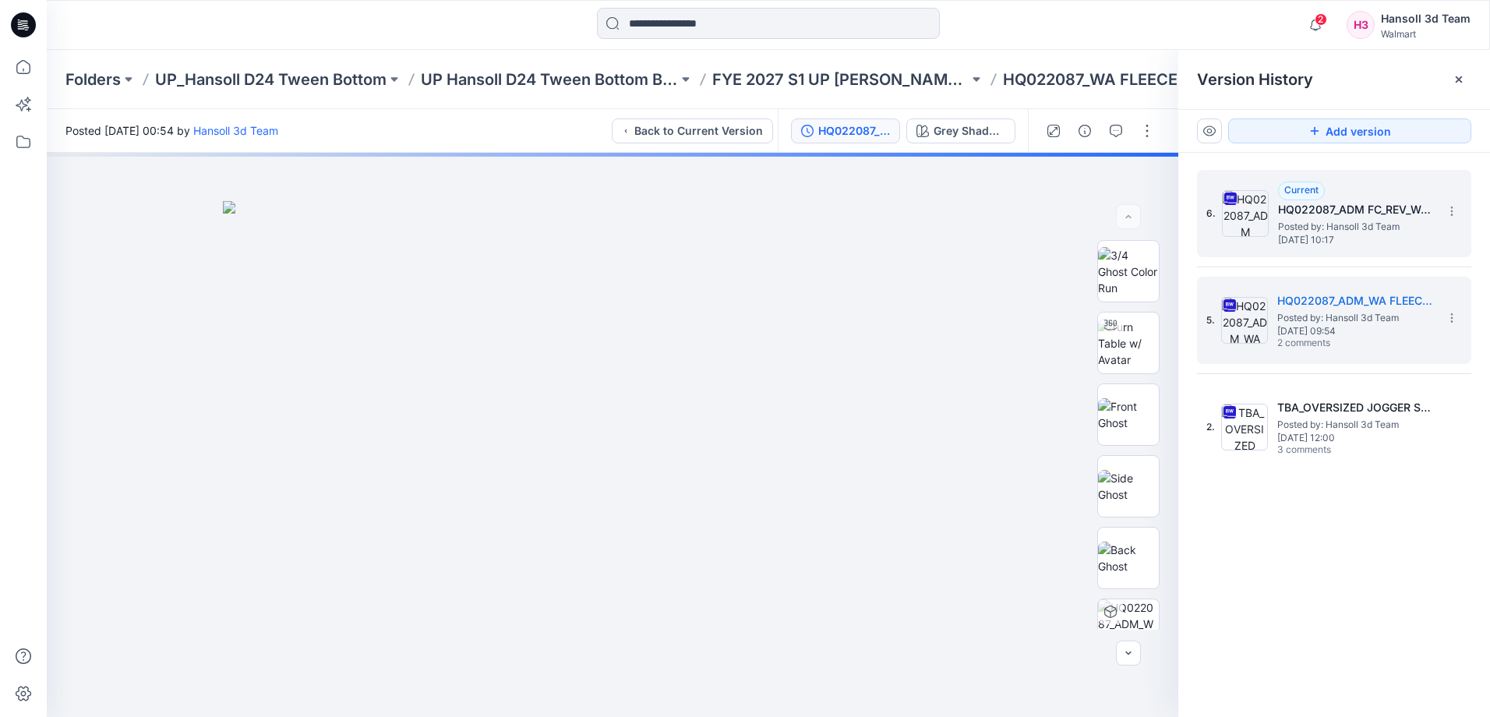
click at [1323, 218] on h5 "HQ022087_ADM FC_REV_WA FLEECE JOGGER" at bounding box center [1356, 209] width 156 height 19
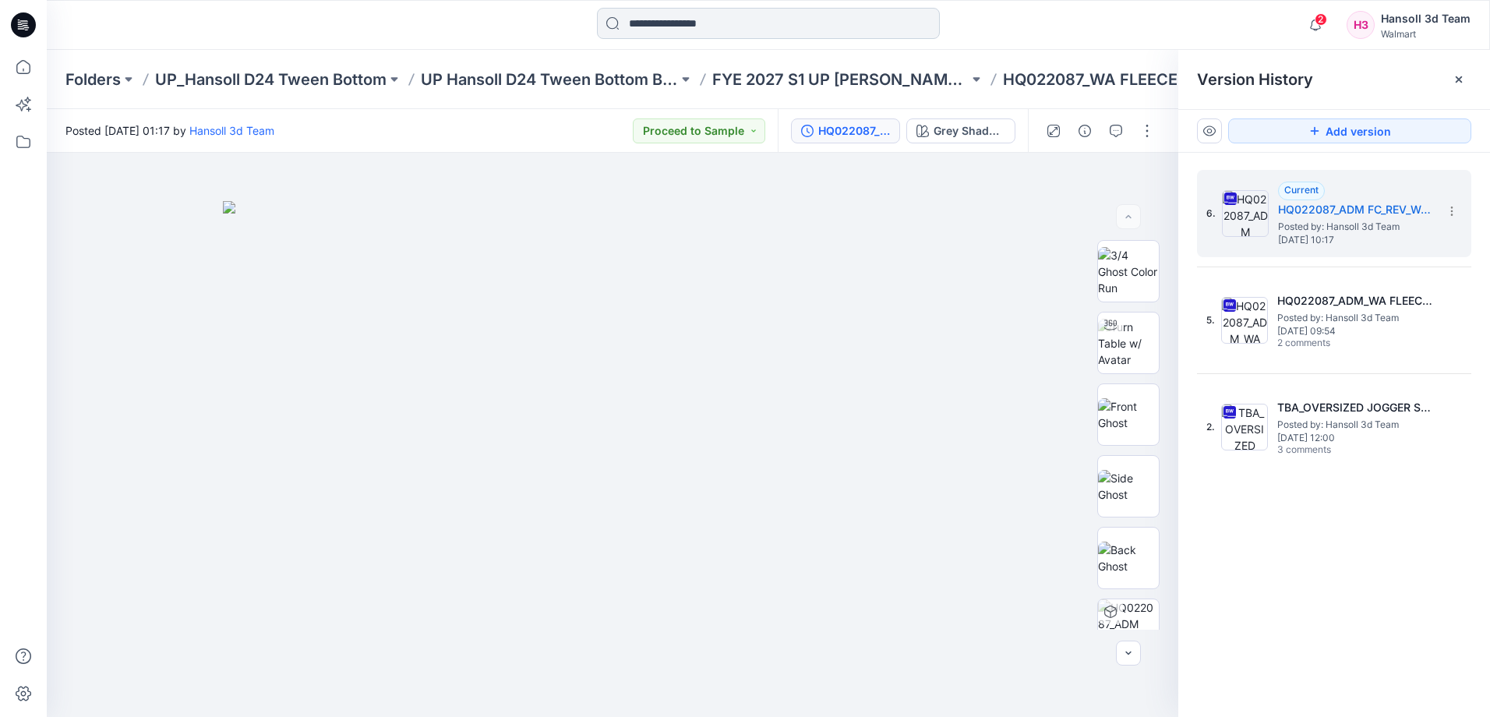
click at [671, 32] on input at bounding box center [768, 23] width 343 height 31
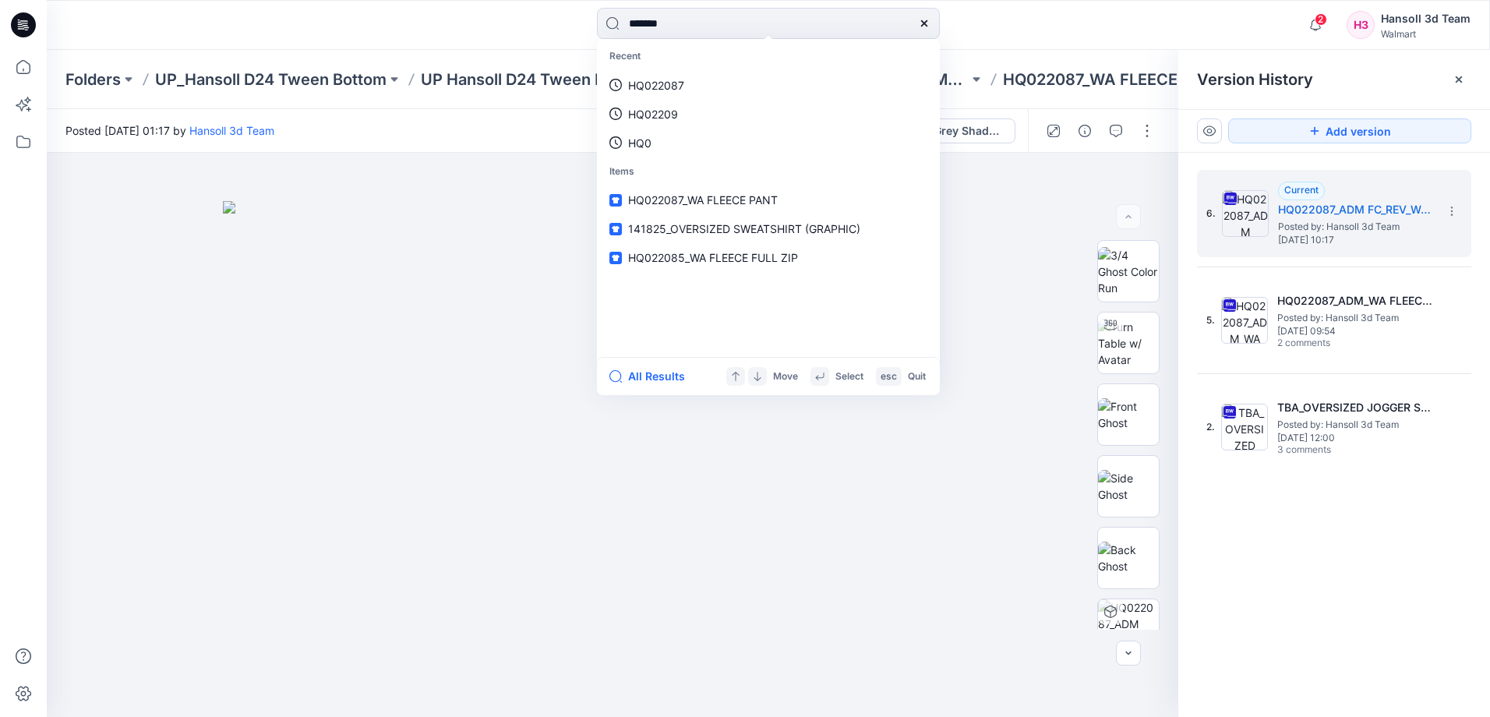
type input "********"
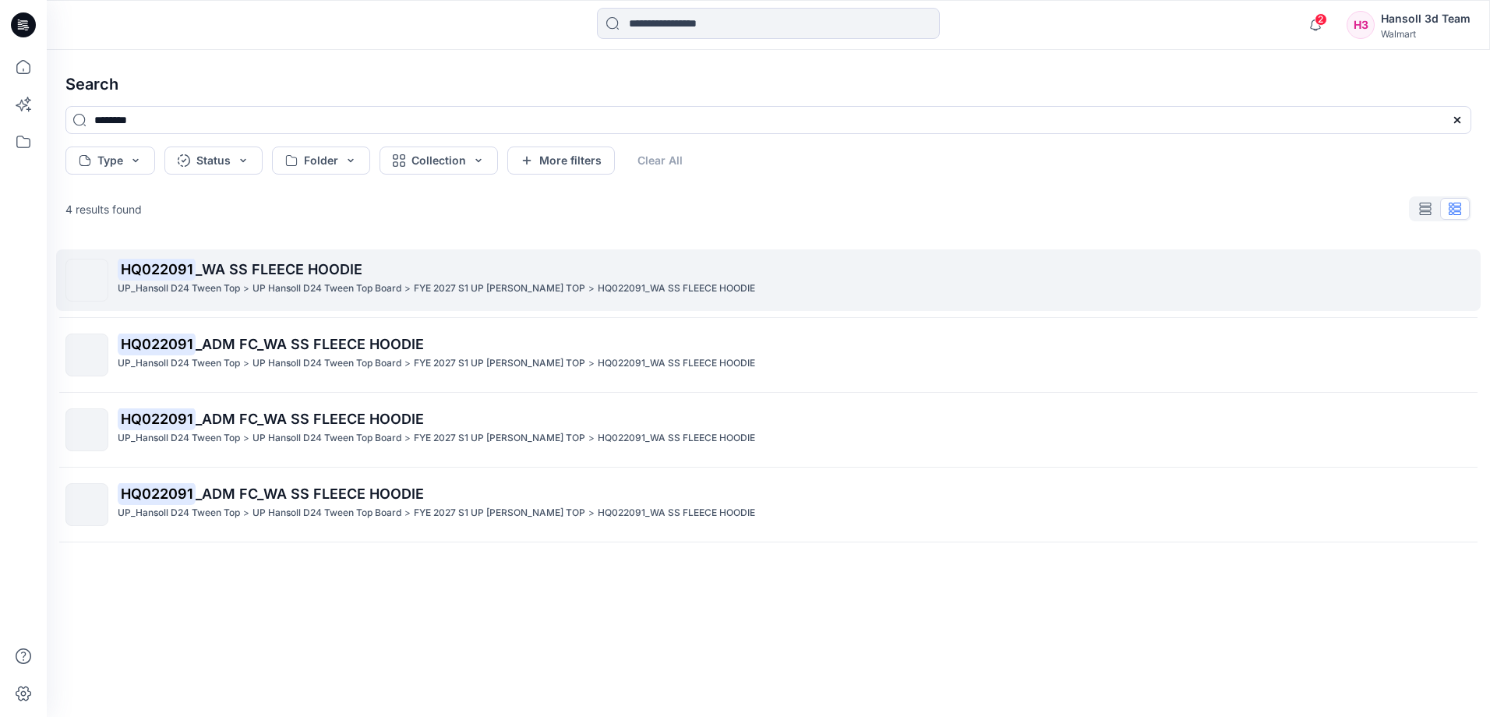
click at [337, 267] on span "_WA SS FLEECE HOODIE" at bounding box center [279, 269] width 167 height 16
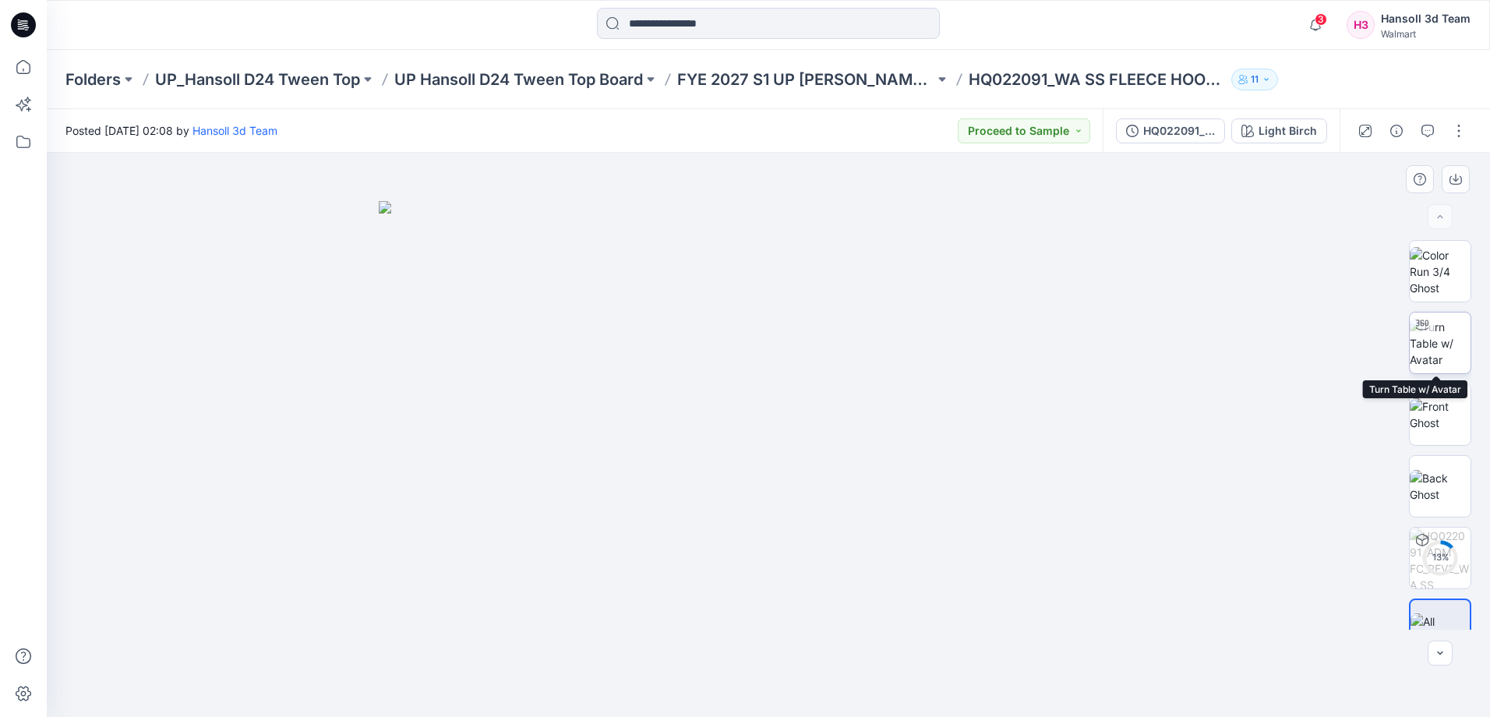
click at [1435, 353] on img at bounding box center [1440, 343] width 61 height 49
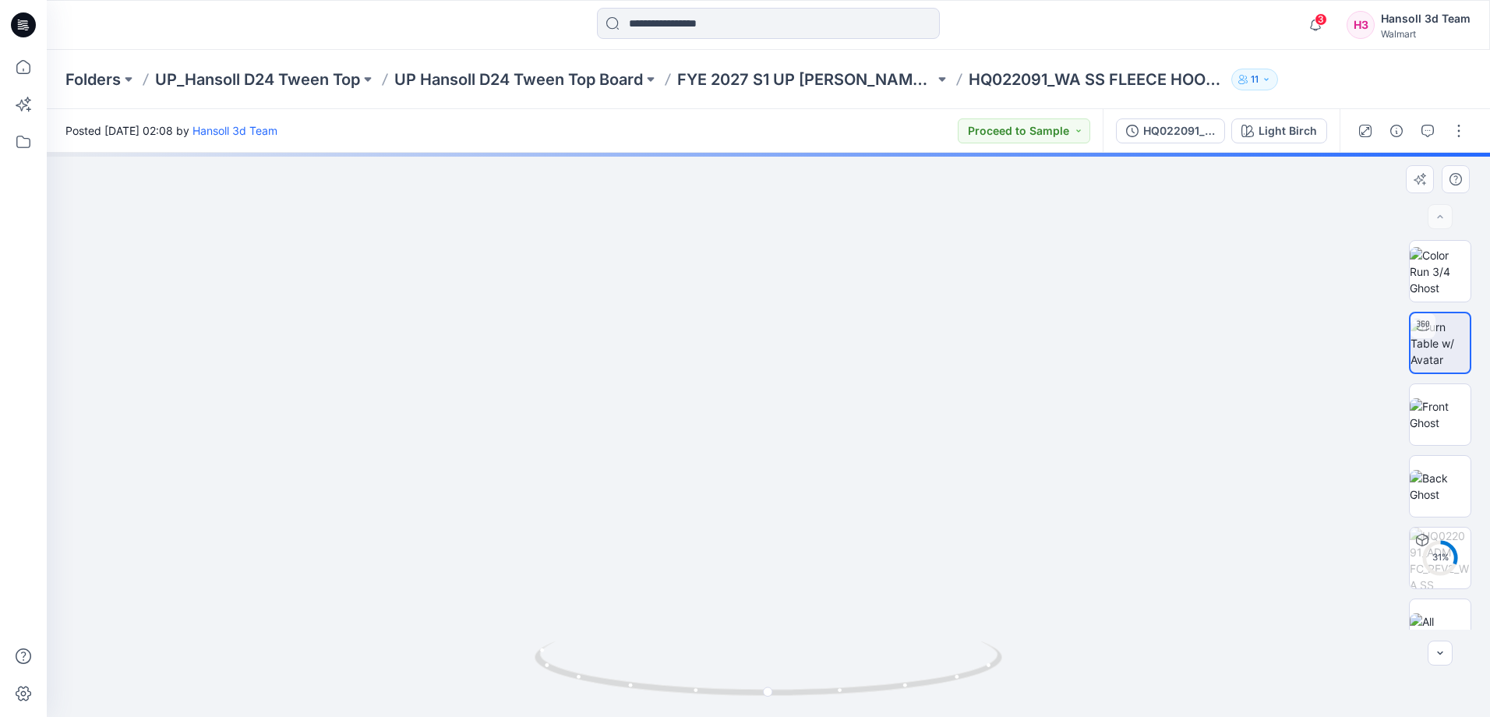
drag, startPoint x: 824, startPoint y: 376, endPoint x: 754, endPoint y: 504, distance: 145.8
click at [761, 495] on img at bounding box center [762, 176] width 1636 height 1082
drag, startPoint x: 888, startPoint y: 693, endPoint x: 793, endPoint y: 698, distance: 95.2
click at [792, 698] on icon at bounding box center [770, 670] width 471 height 58
drag, startPoint x: 821, startPoint y: 693, endPoint x: 717, endPoint y: 692, distance: 104.4
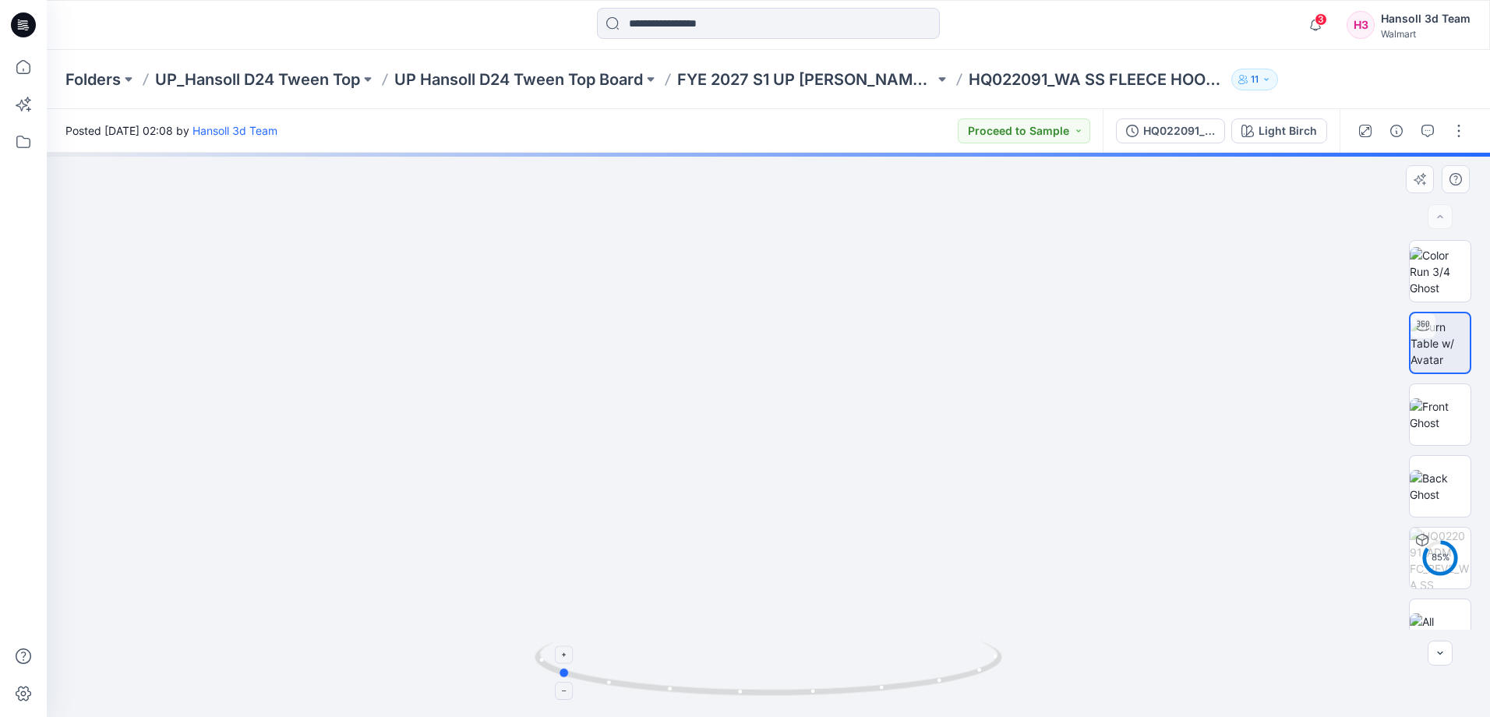
click at [717, 692] on icon at bounding box center [770, 670] width 471 height 58
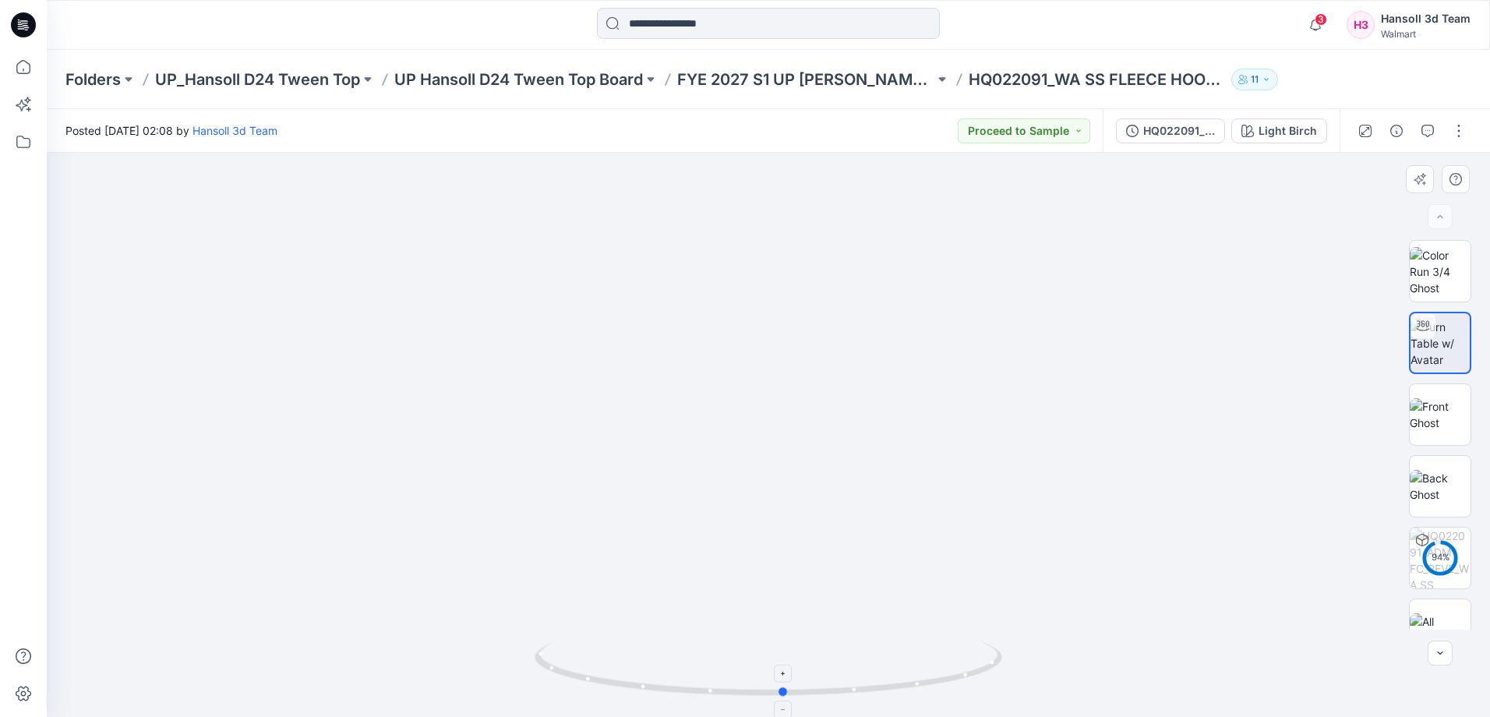
drag, startPoint x: 866, startPoint y: 681, endPoint x: 637, endPoint y: 687, distance: 229.2
click at [637, 687] on icon at bounding box center [770, 670] width 471 height 58
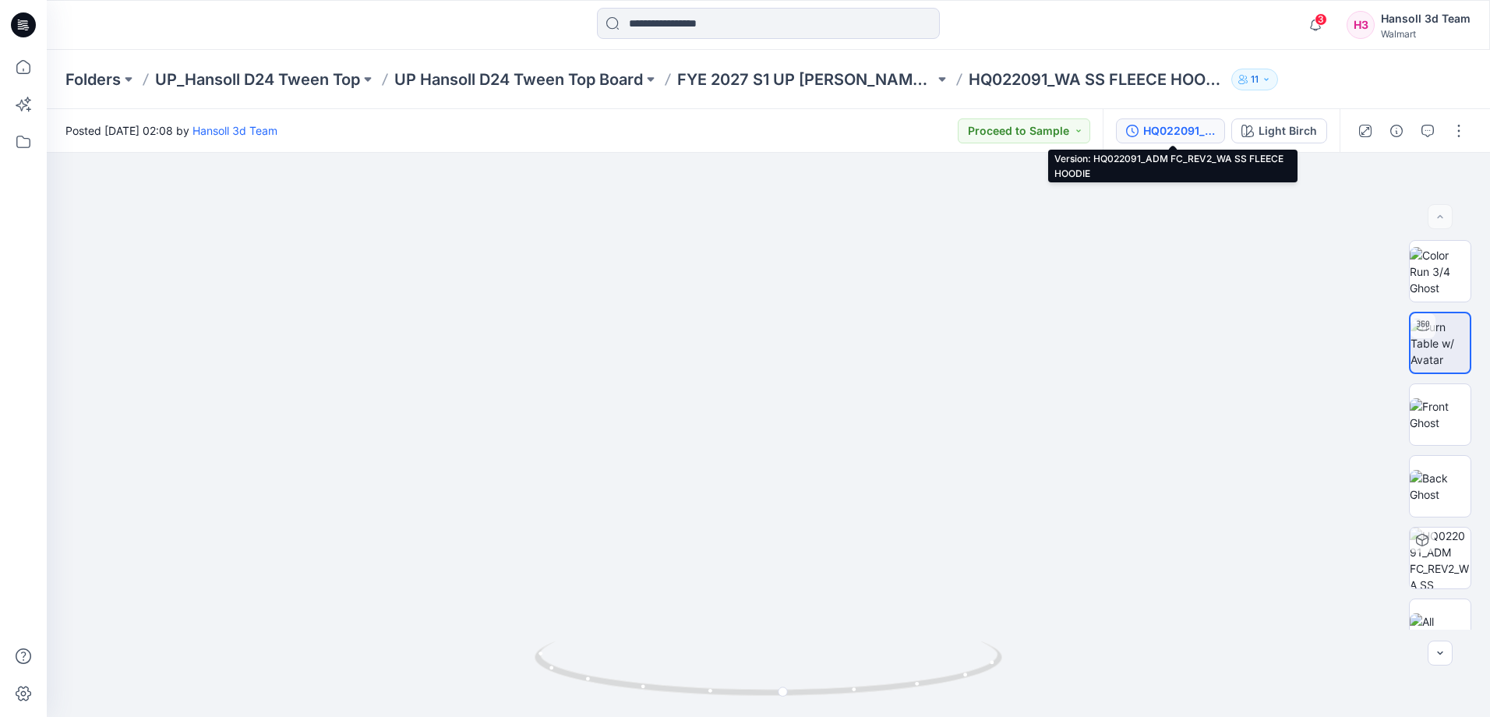
click at [1225, 126] on button "HQ022091_ADM FC_REV2_WA SS FLEECE HOODIE" at bounding box center [1170, 130] width 109 height 25
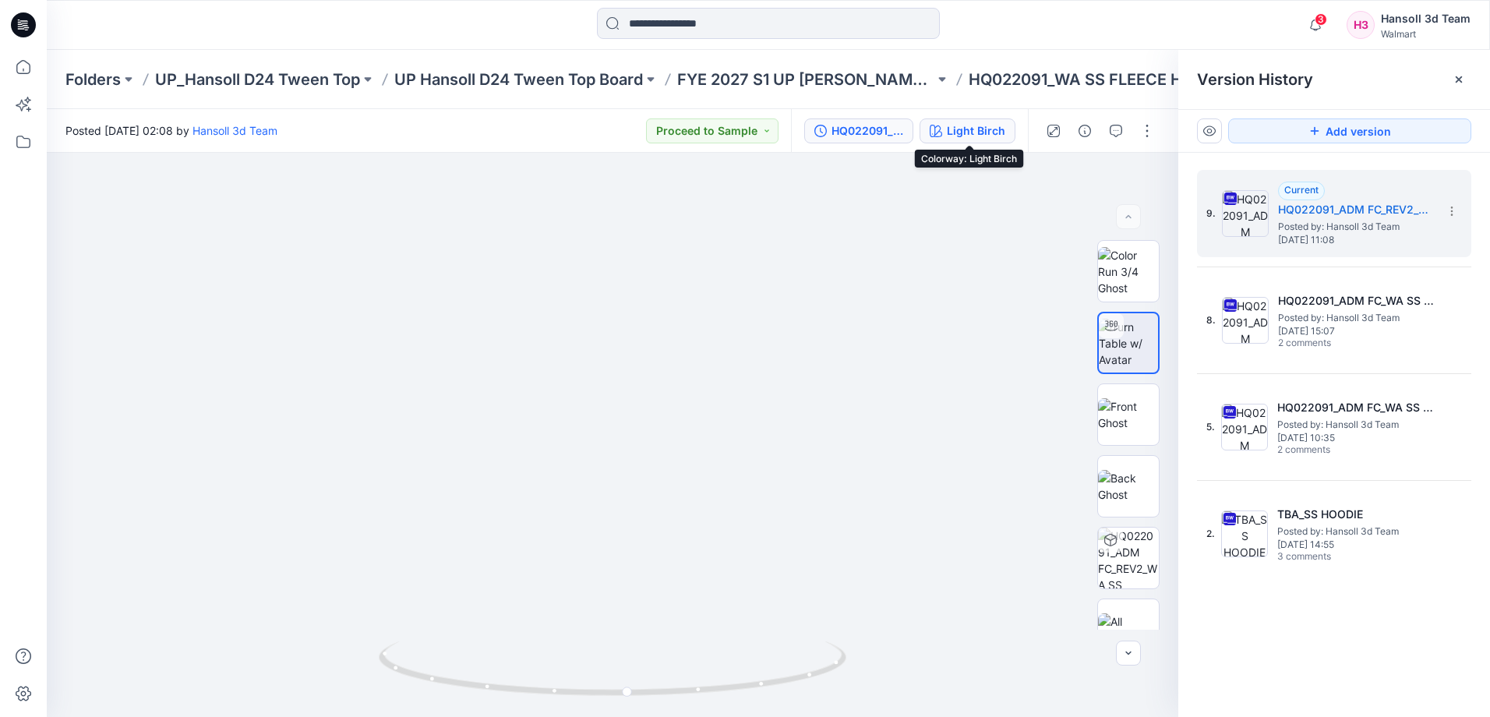
click at [994, 129] on div "Light Birch" at bounding box center [976, 130] width 58 height 17
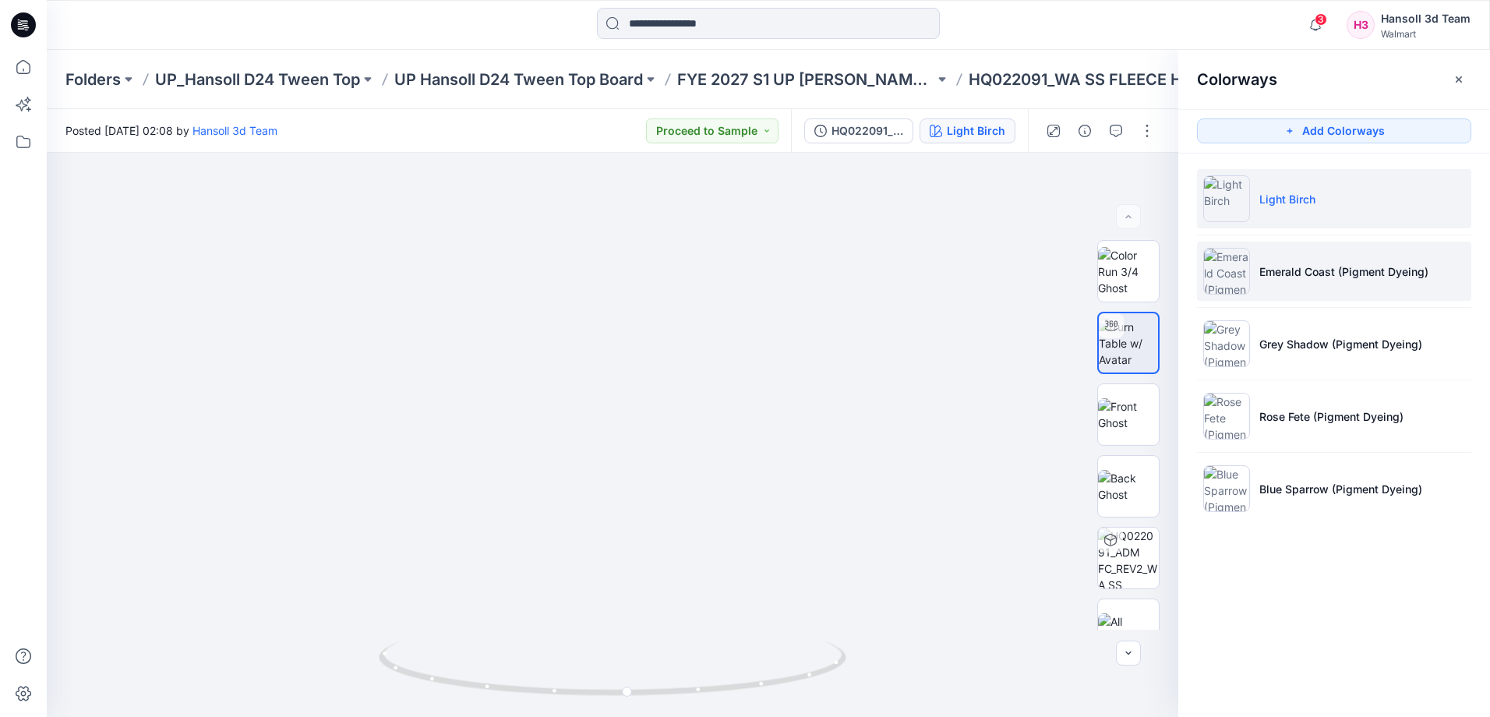
click at [1323, 289] on li "Emerald Coast (Pigment Dyeing)" at bounding box center [1334, 271] width 274 height 59
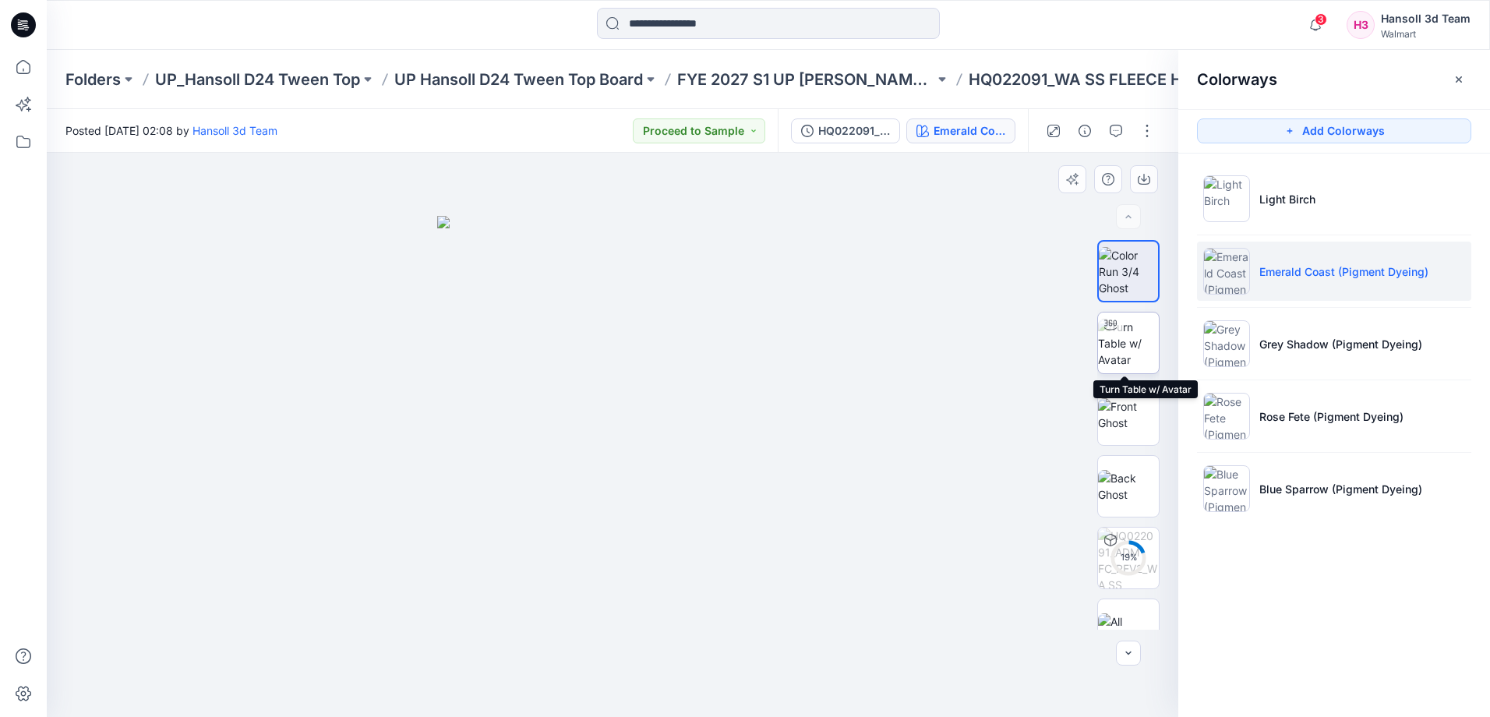
click at [1144, 348] on img at bounding box center [1128, 343] width 61 height 49
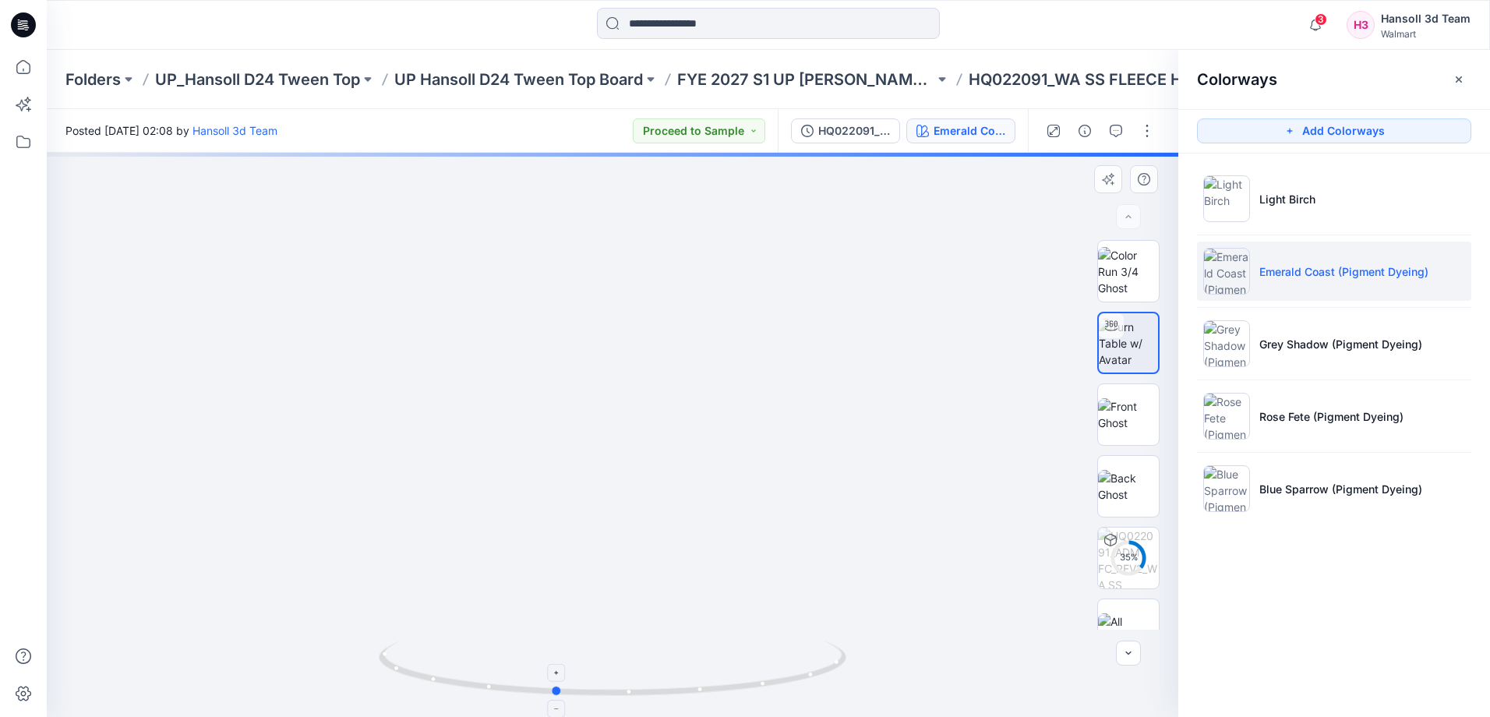
click at [732, 679] on icon at bounding box center [614, 670] width 471 height 58
drag, startPoint x: 674, startPoint y: 694, endPoint x: 564, endPoint y: 676, distance: 111.3
click at [536, 700] on div at bounding box center [613, 678] width 468 height 78
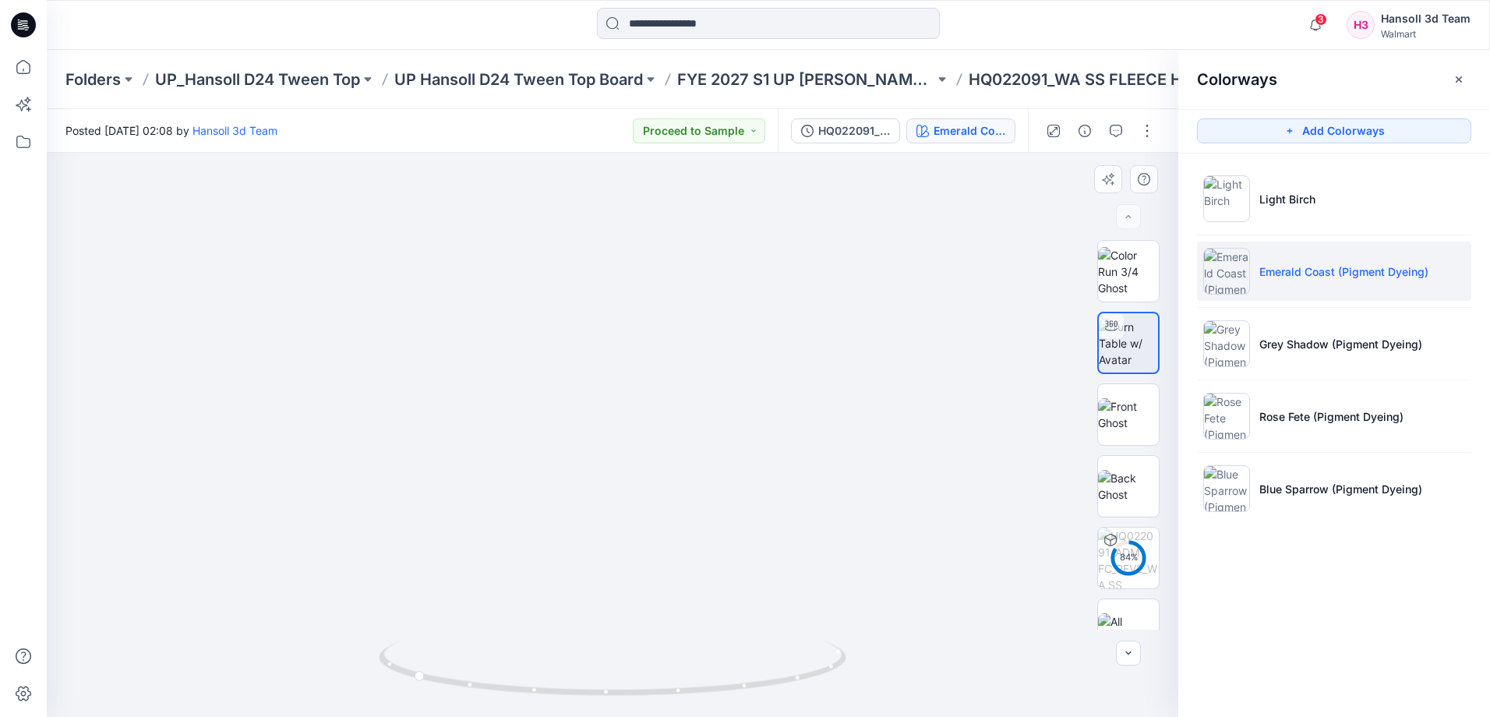
drag, startPoint x: 738, startPoint y: 422, endPoint x: 728, endPoint y: 595, distance: 172.5
click at [728, 595] on img at bounding box center [600, 310] width 1422 height 814
drag, startPoint x: 668, startPoint y: 697, endPoint x: 507, endPoint y: 680, distance: 162.1
click at [576, 688] on icon at bounding box center [614, 670] width 471 height 58
